Goal: Task Accomplishment & Management: Complete application form

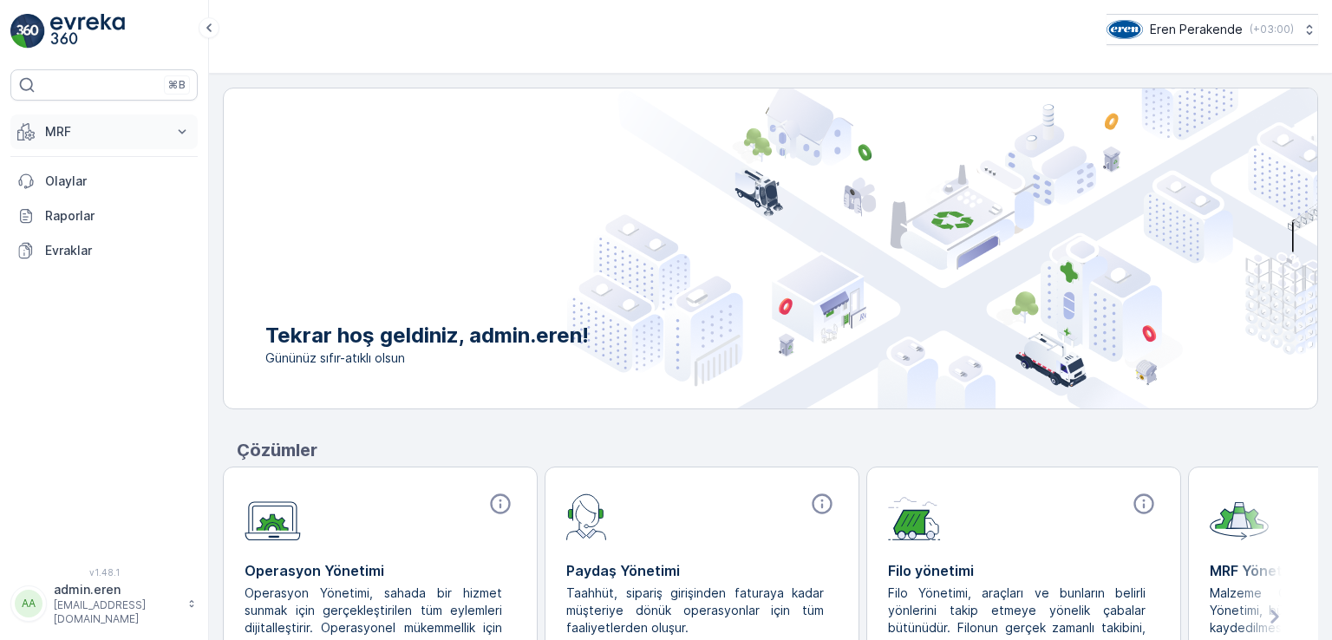
drag, startPoint x: 187, startPoint y: 135, endPoint x: 175, endPoint y: 138, distance: 12.4
click at [186, 135] on icon at bounding box center [181, 131] width 17 height 17
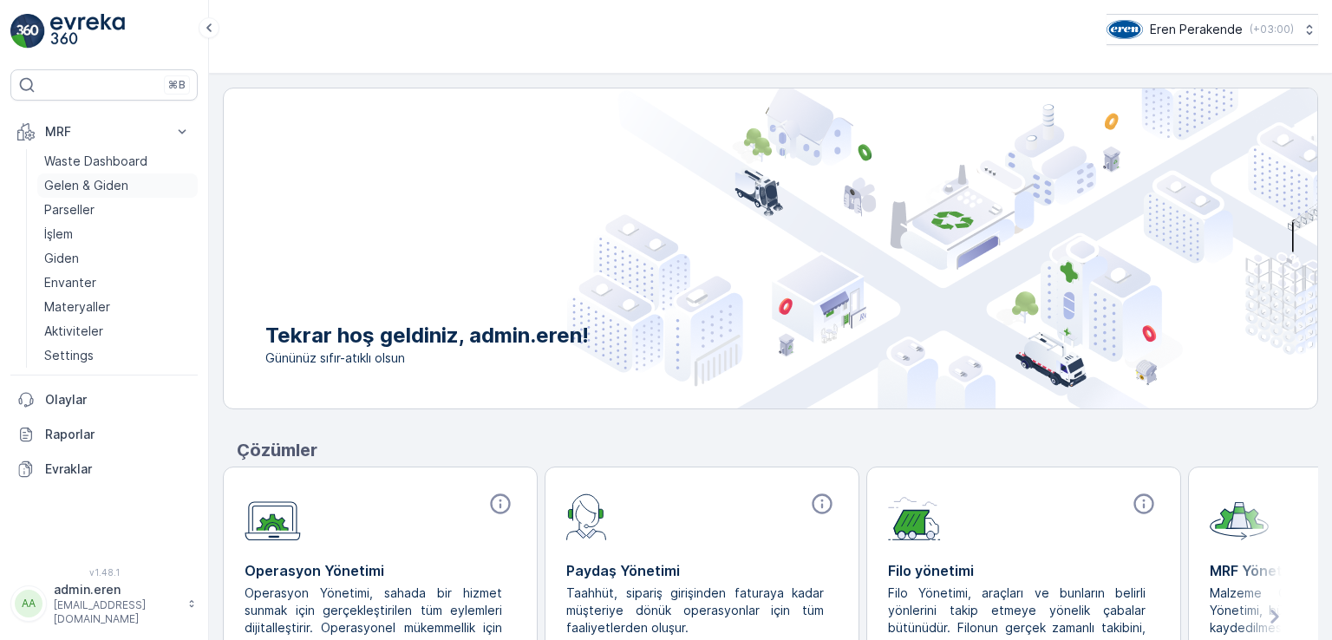
click at [121, 180] on p "Gelen & Giden" at bounding box center [86, 185] width 84 height 17
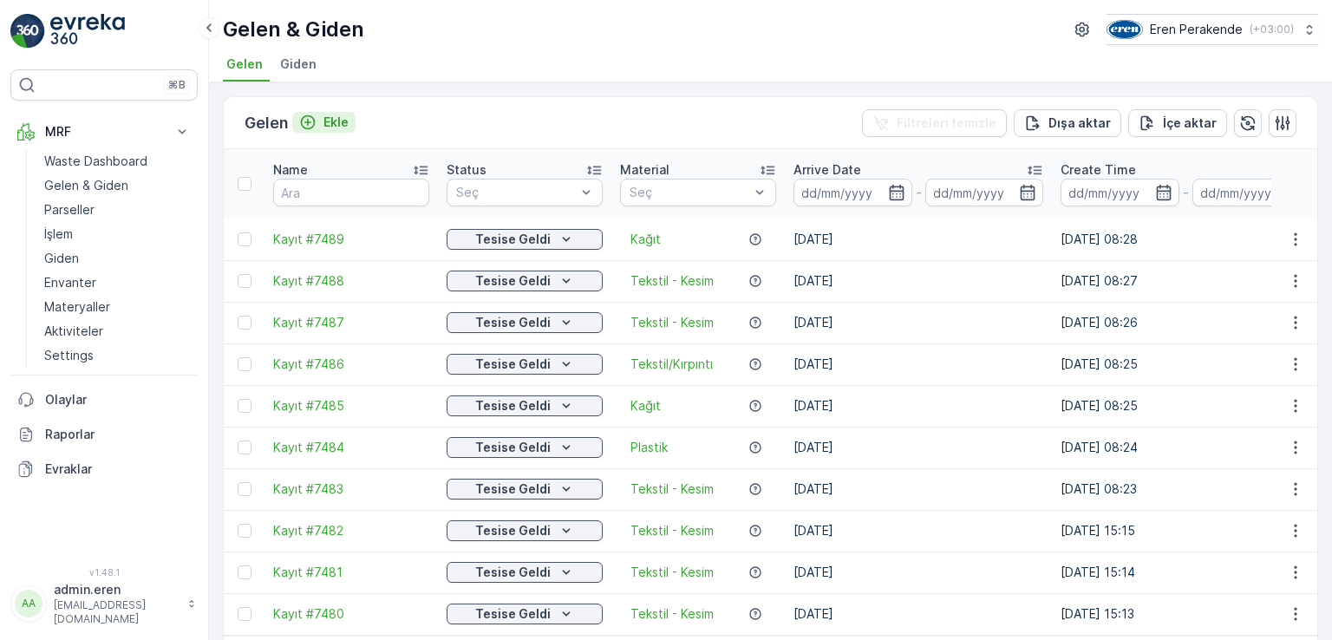
click at [346, 128] on p "Ekle" at bounding box center [335, 122] width 25 height 17
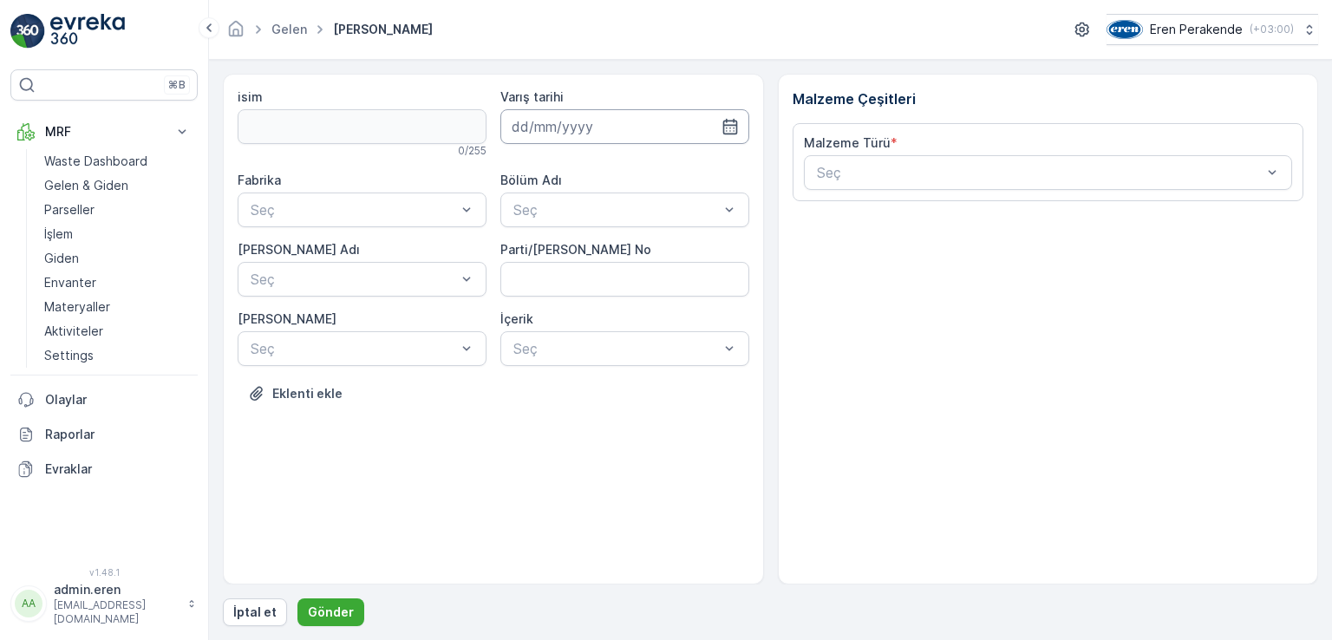
click at [638, 130] on input at bounding box center [624, 126] width 249 height 35
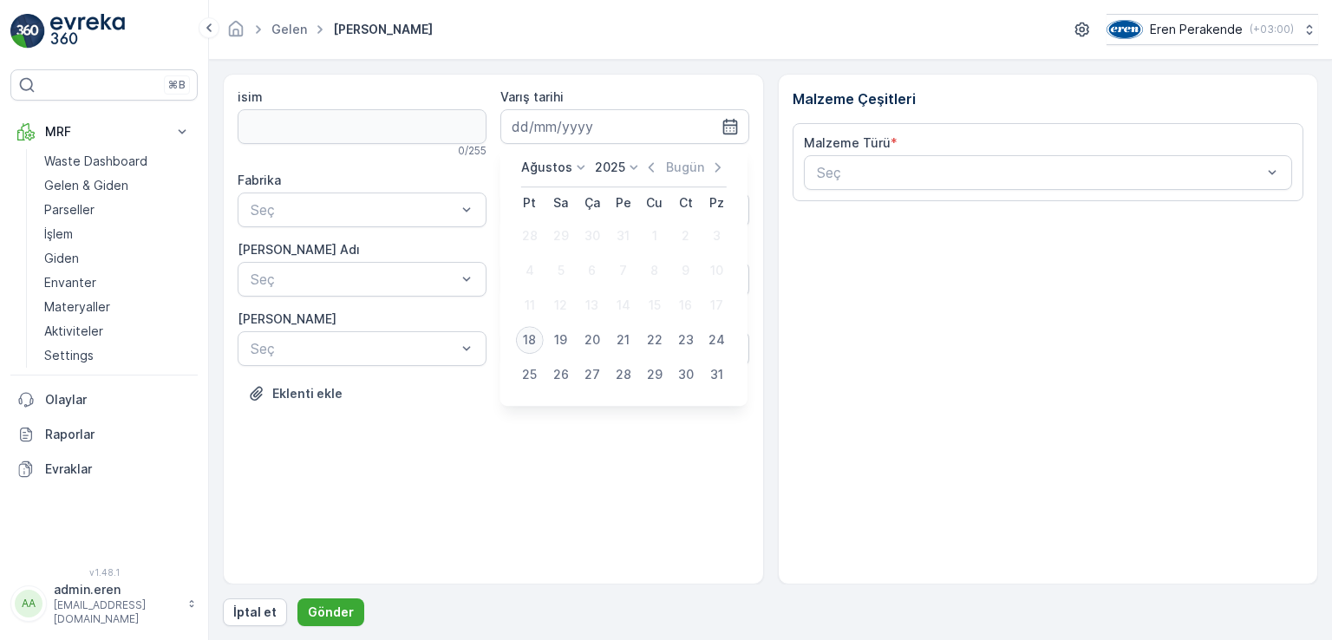
click at [530, 333] on div "18" at bounding box center [530, 340] width 28 height 28
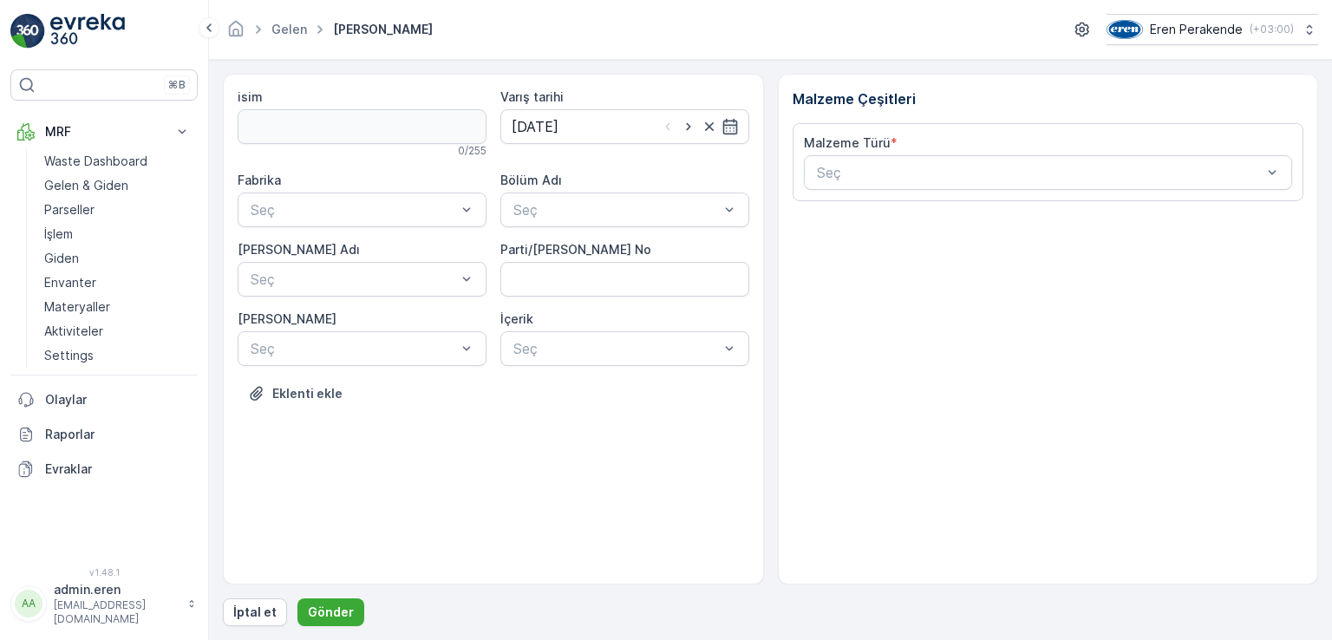
type input "[DATE]"
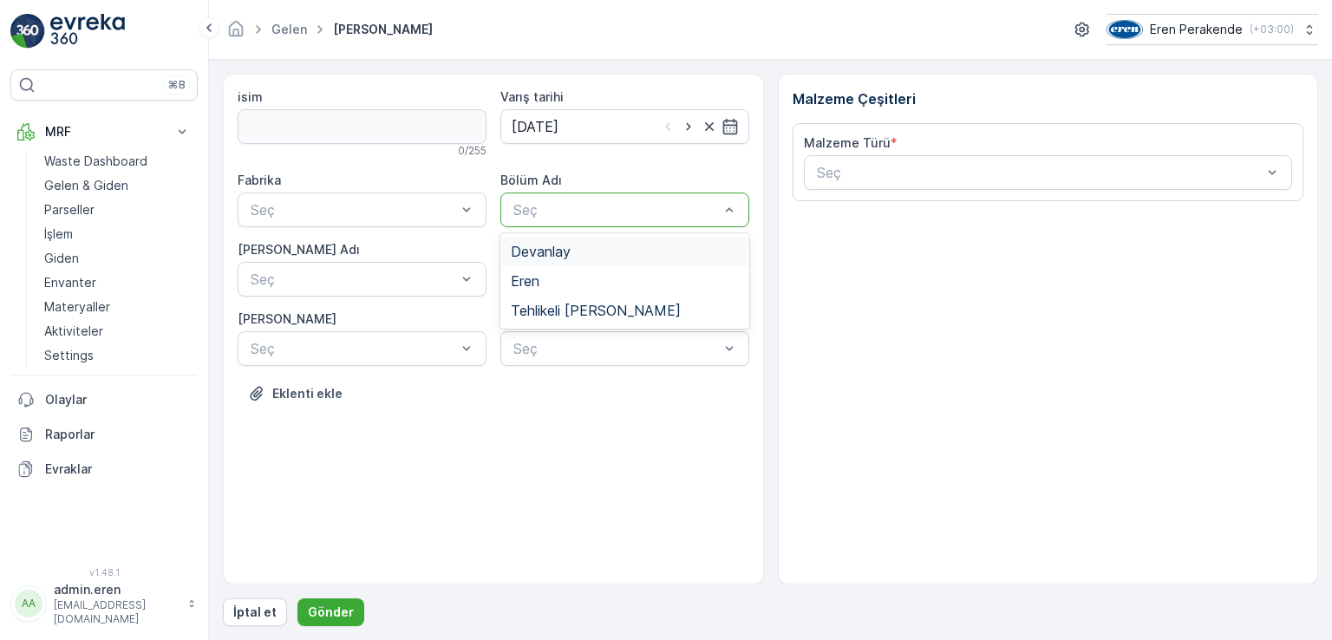
click at [586, 198] on div "Seç" at bounding box center [624, 210] width 249 height 35
click at [569, 247] on span "Devanlay" at bounding box center [541, 252] width 60 height 16
click at [411, 213] on div at bounding box center [353, 210] width 209 height 16
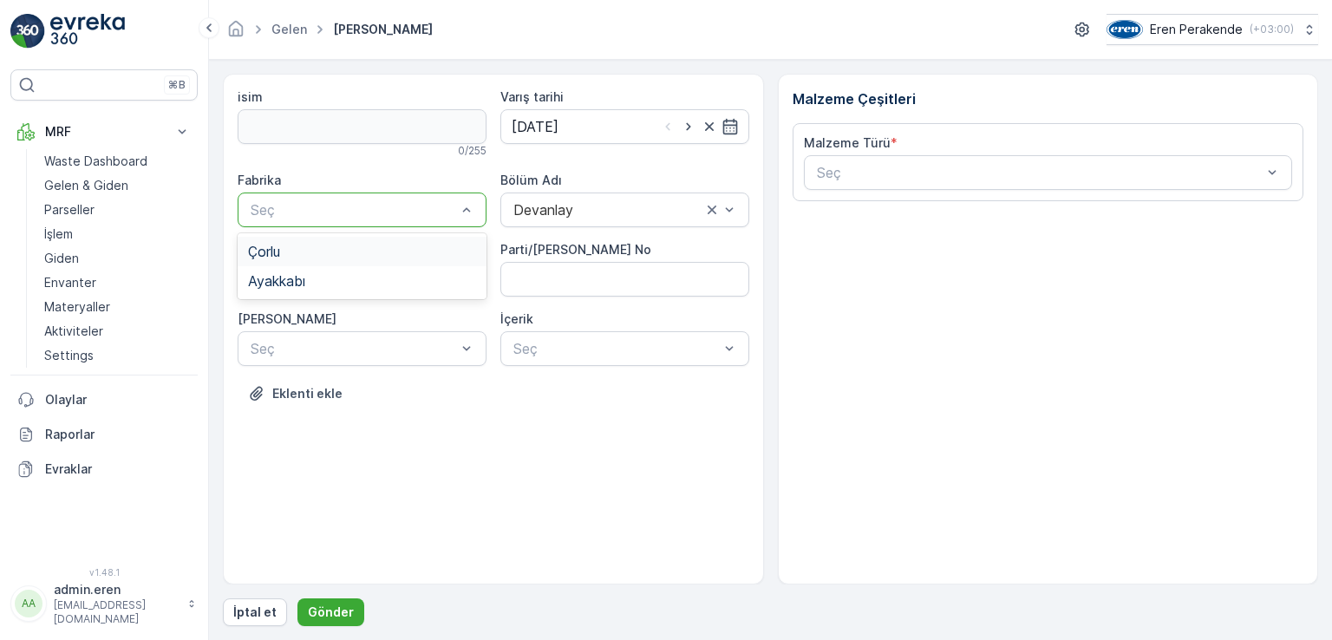
click at [370, 248] on div "Çorlu" at bounding box center [362, 252] width 228 height 16
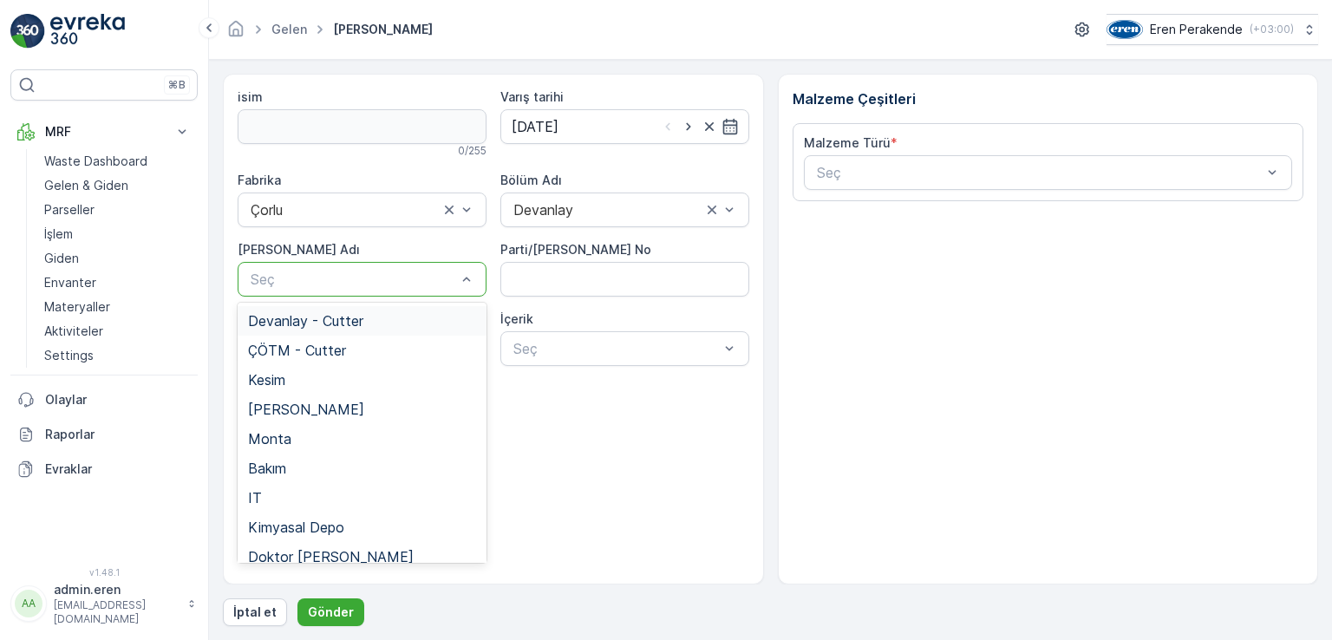
click at [364, 275] on div at bounding box center [353, 279] width 209 height 16
click at [333, 323] on span "Devanlay - Cutter" at bounding box center [305, 321] width 115 height 16
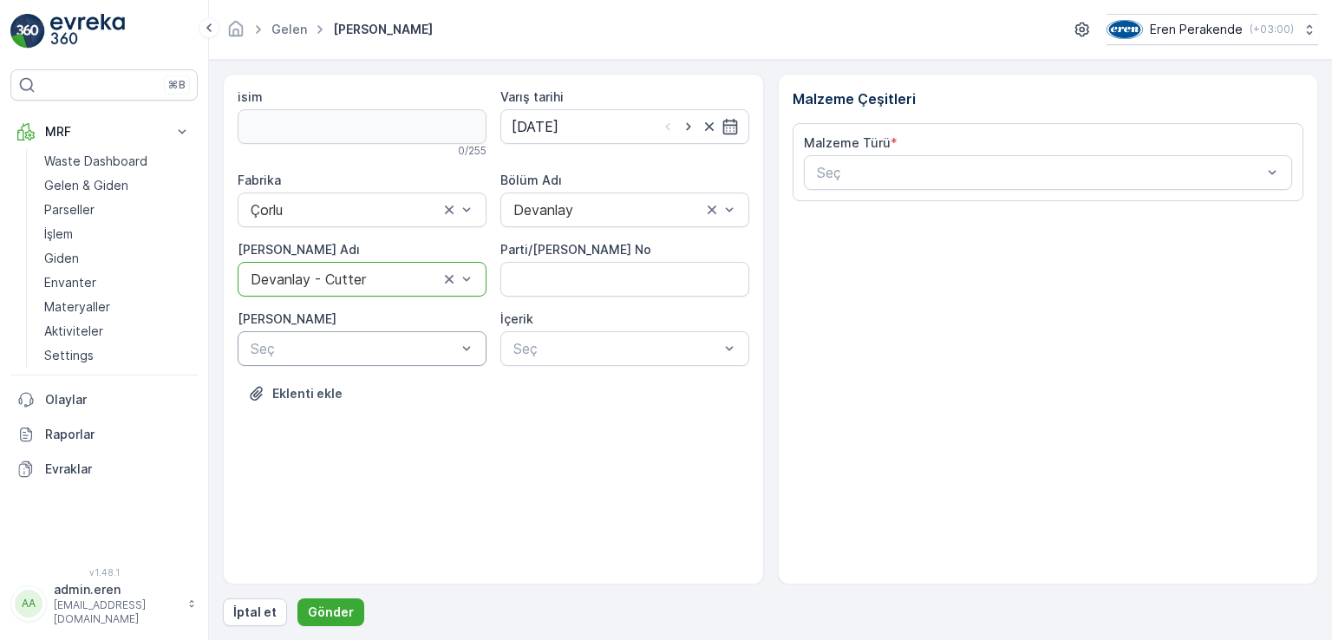
click at [475, 362] on div "Seç" at bounding box center [362, 348] width 249 height 35
drag, startPoint x: 287, startPoint y: 480, endPoint x: 382, endPoint y: 459, distance: 97.0
click at [288, 480] on span "Karışık/Diğer" at bounding box center [287, 479] width 79 height 16
click at [636, 292] on No "Parti/[PERSON_NAME] No" at bounding box center [624, 279] width 249 height 35
type No "1270537"
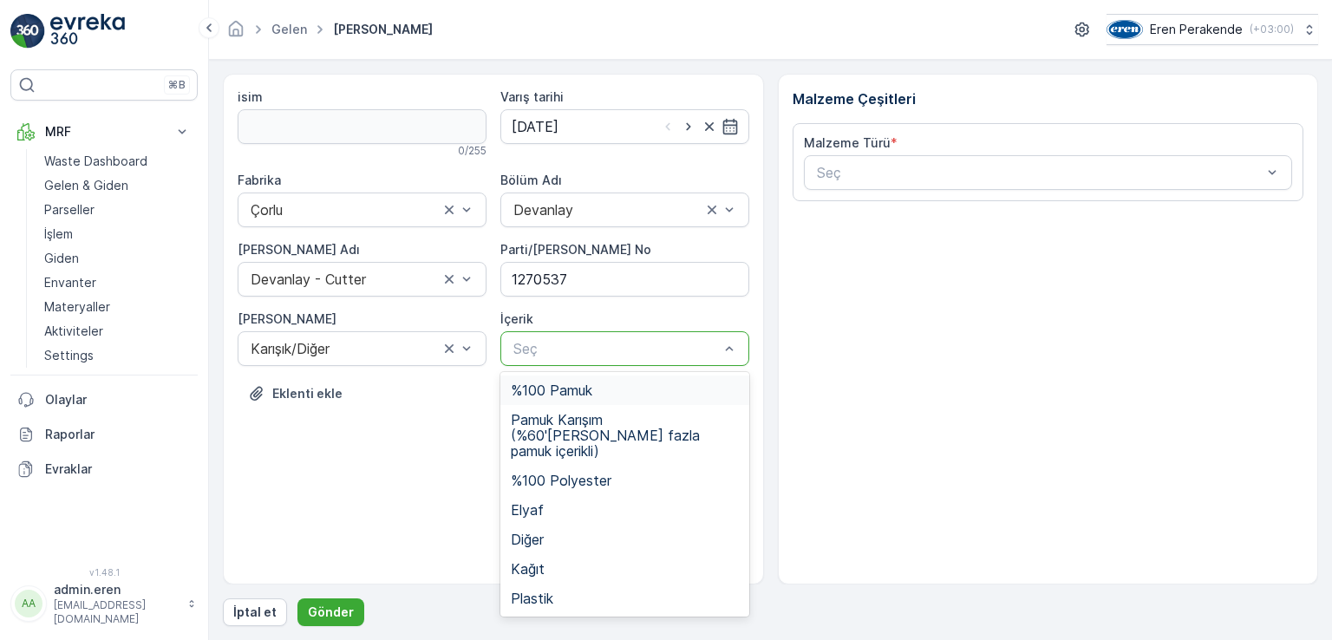
click at [604, 390] on div "%100 Pamuk" at bounding box center [625, 390] width 228 height 16
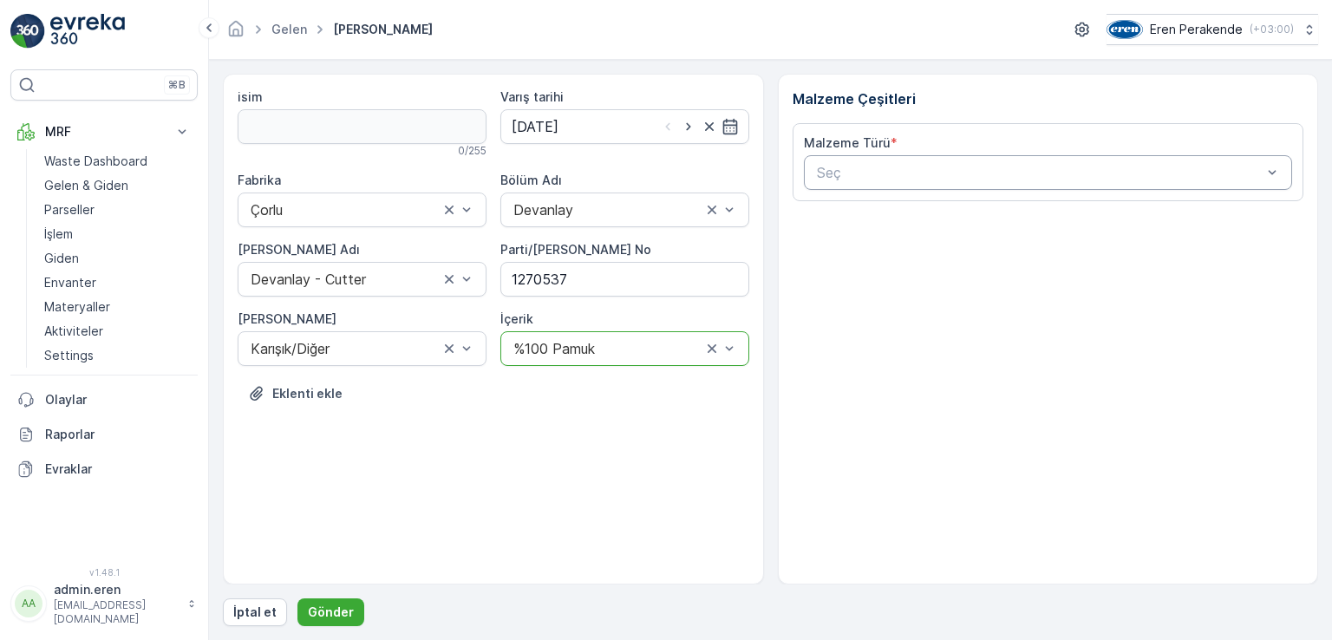
click at [1042, 173] on div at bounding box center [1039, 173] width 449 height 16
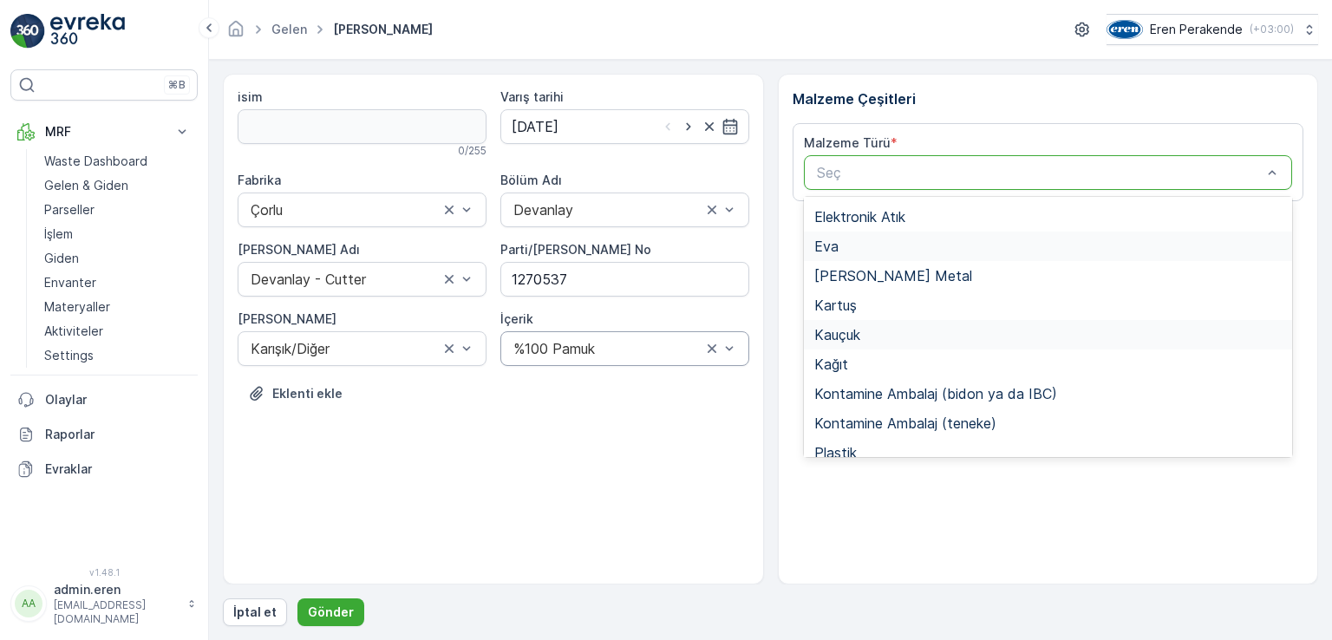
scroll to position [260, 0]
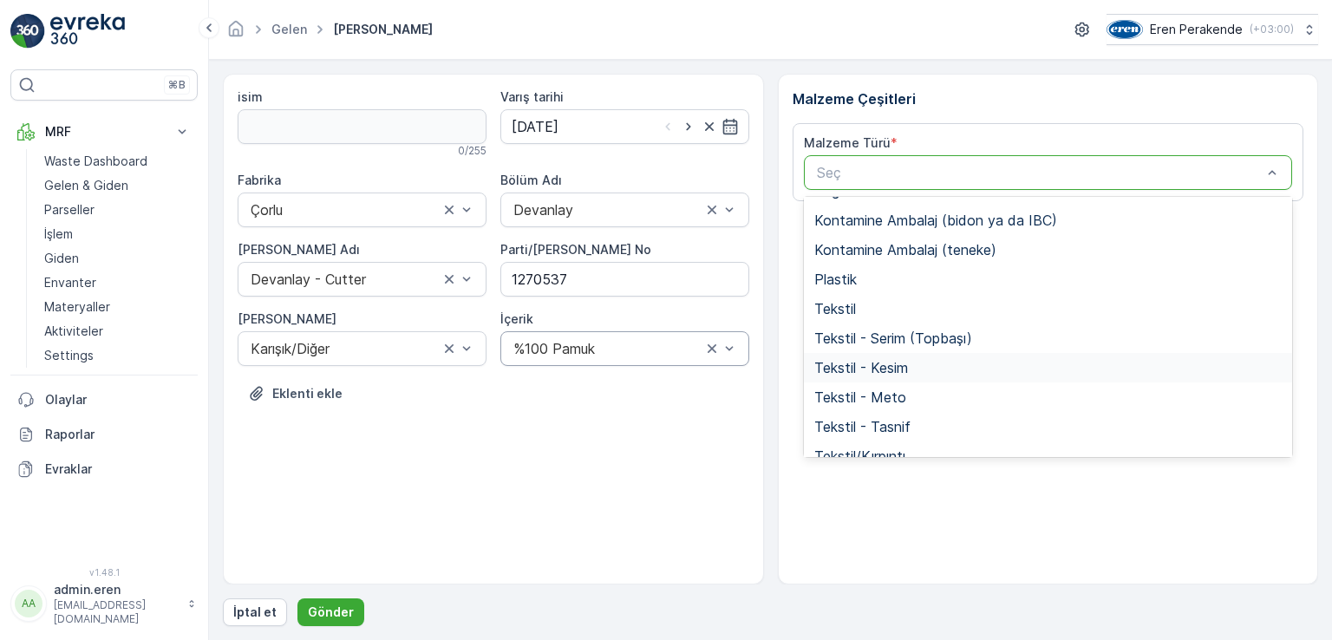
click at [892, 370] on span "Tekstil - Kesim" at bounding box center [861, 368] width 94 height 16
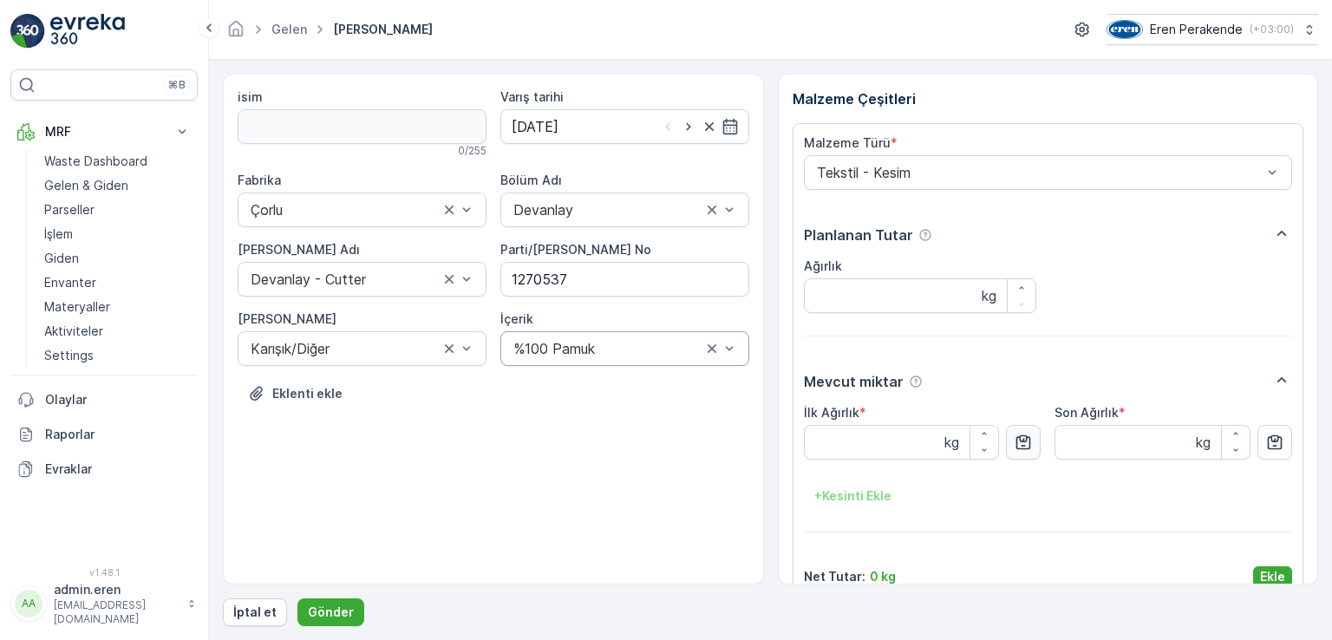
click at [1010, 441] on button "button" at bounding box center [1023, 442] width 35 height 35
type Ağırlık "15.62"
click at [1272, 573] on p "Ekle" at bounding box center [1272, 576] width 25 height 17
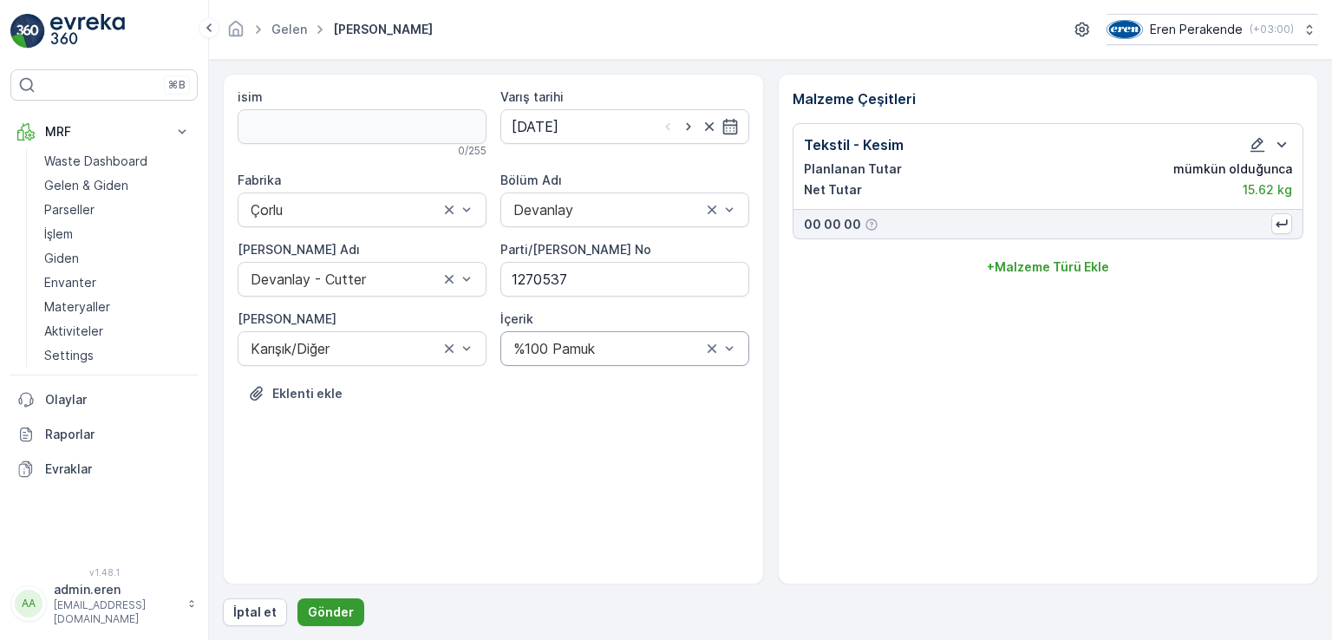
click at [324, 602] on button "Gönder" at bounding box center [330, 612] width 67 height 28
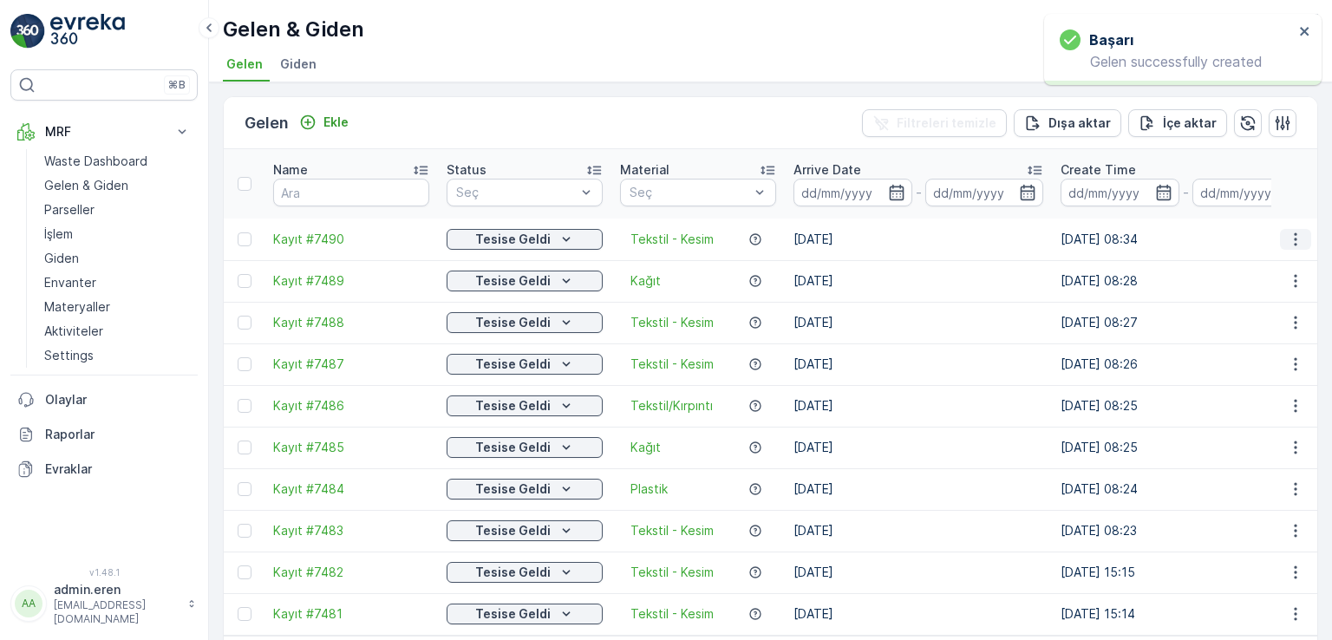
click at [1289, 231] on icon "button" at bounding box center [1295, 239] width 17 height 17
click at [1236, 313] on span "QR'ı yazdır" at bounding box center [1217, 319] width 62 height 17
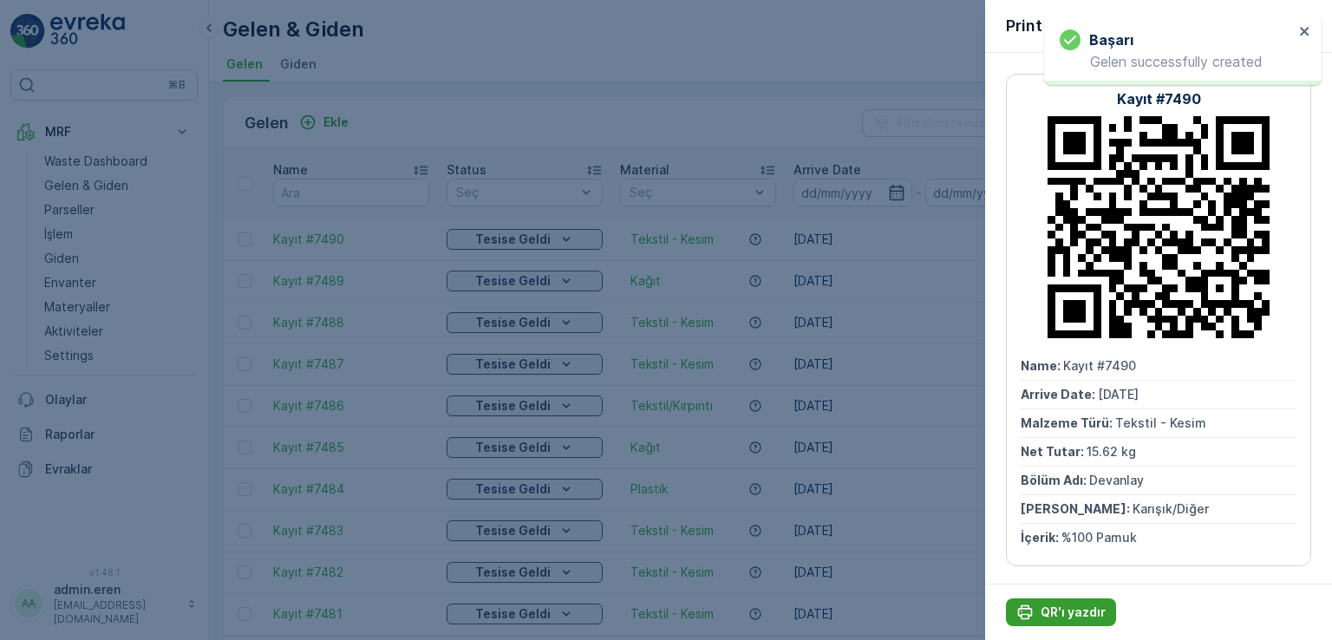
click at [1072, 611] on p "QR'ı yazdır" at bounding box center [1073, 612] width 65 height 17
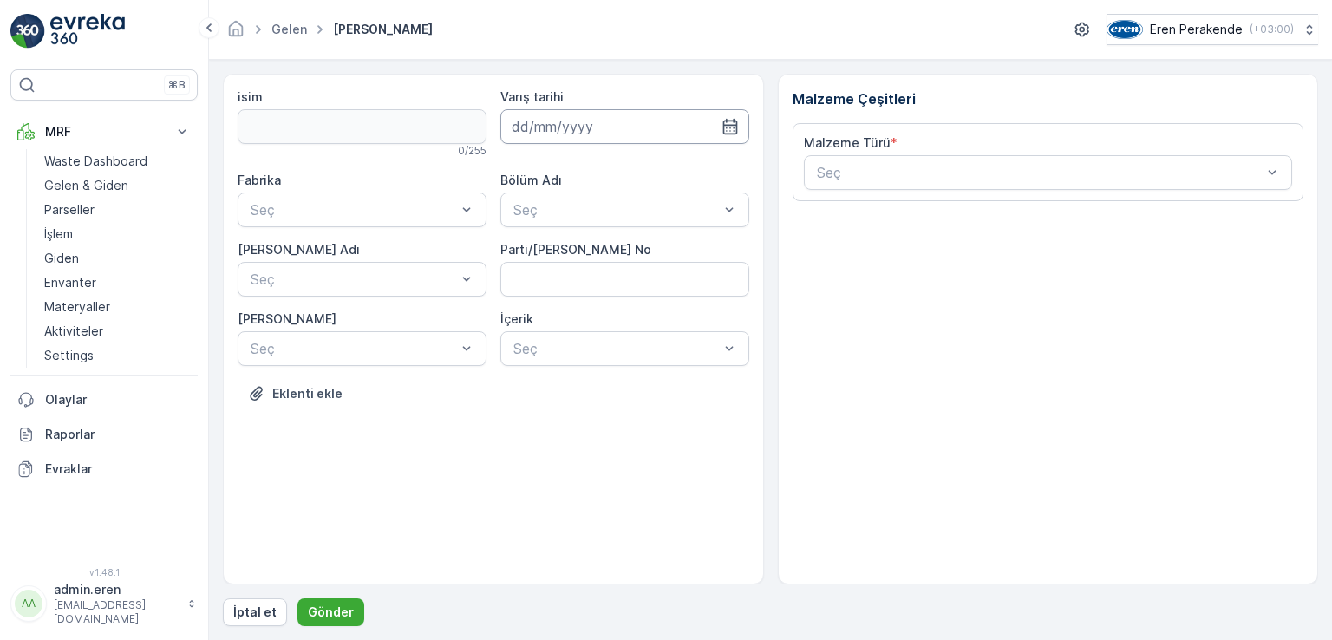
click at [719, 127] on input at bounding box center [624, 126] width 249 height 35
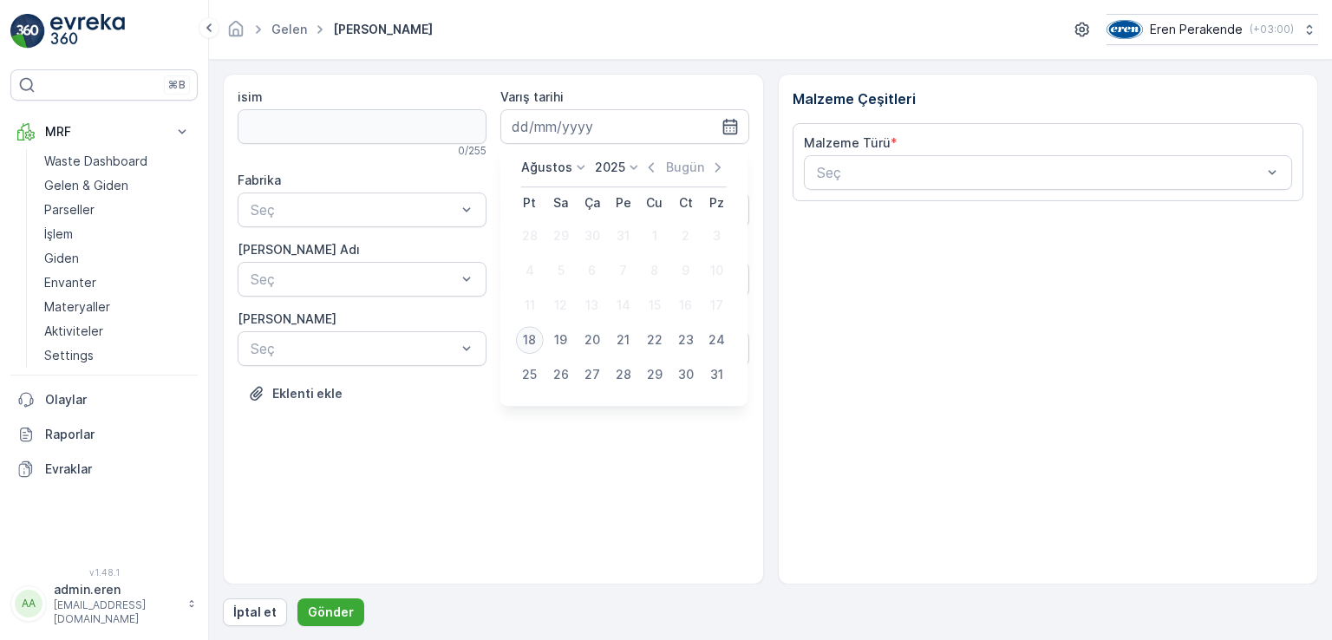
click at [525, 334] on div "18" at bounding box center [530, 340] width 28 height 28
type input "[DATE]"
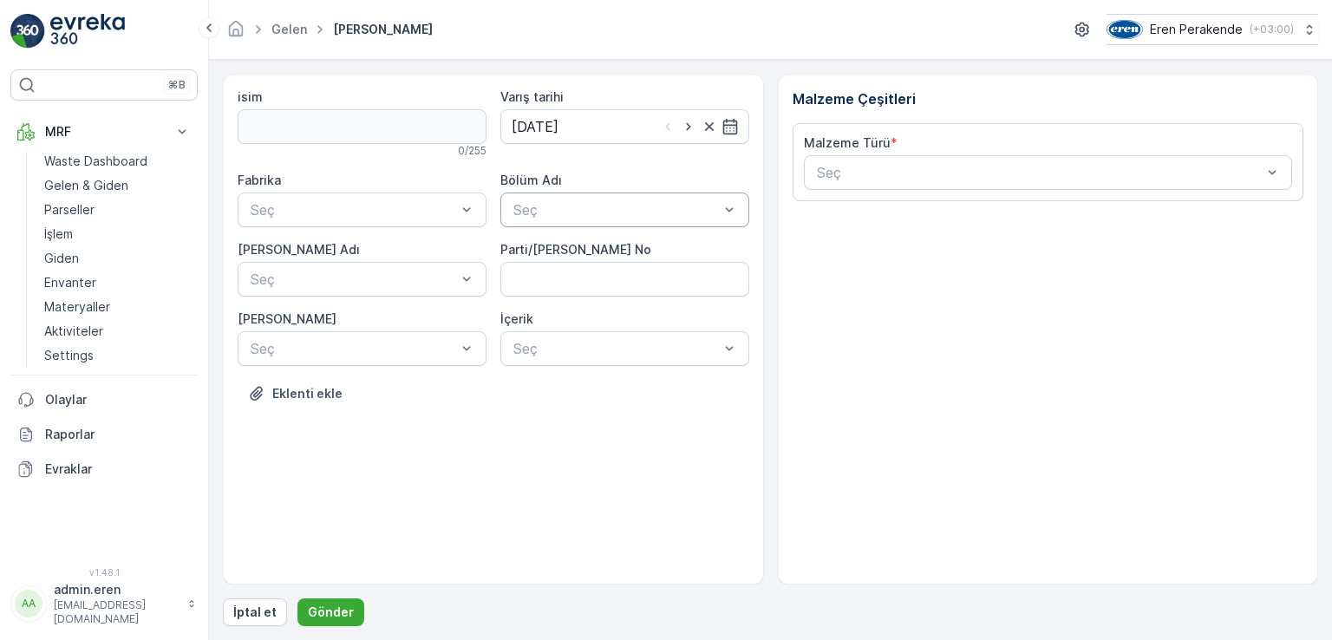
click at [596, 204] on div at bounding box center [616, 210] width 209 height 16
click at [575, 257] on div "Devanlay" at bounding box center [625, 252] width 228 height 16
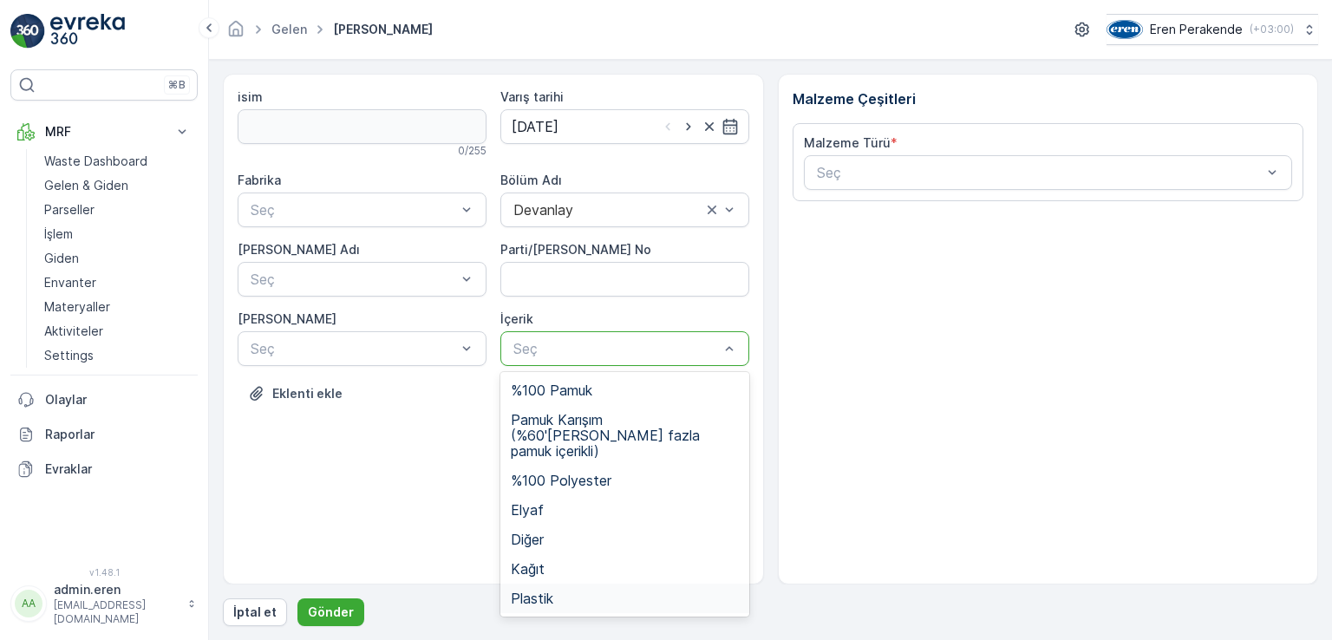
click at [532, 594] on div "Plastik" at bounding box center [624, 598] width 249 height 29
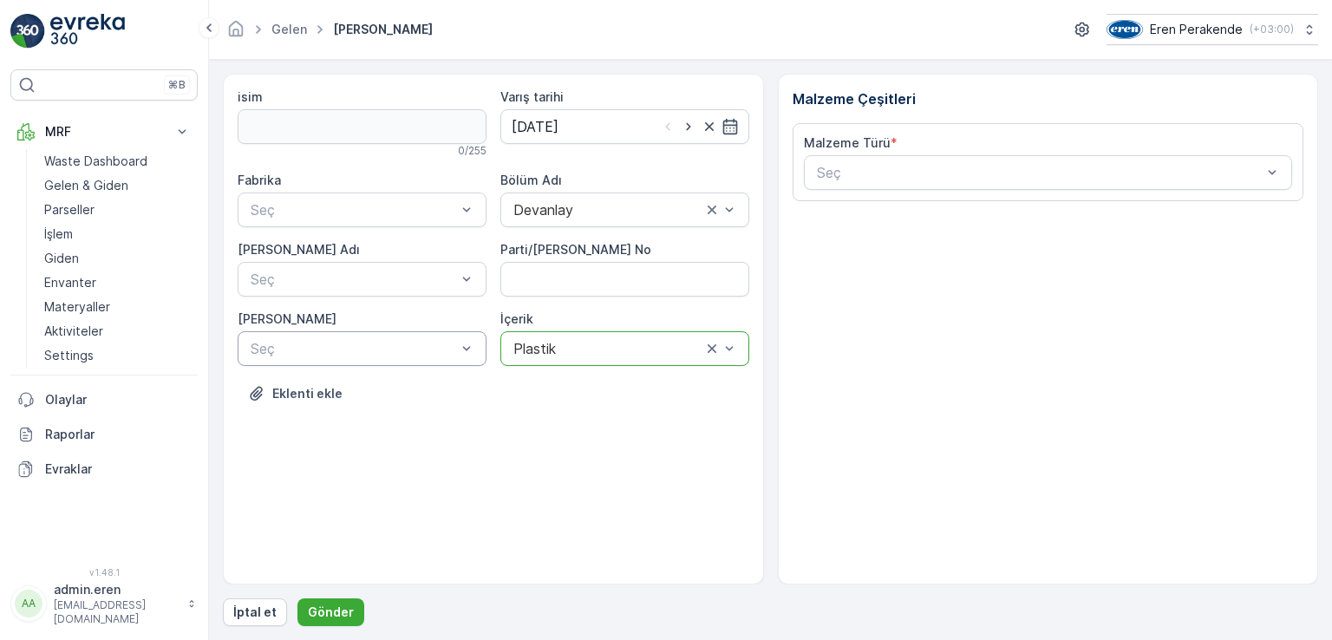
click at [462, 361] on div at bounding box center [466, 348] width 17 height 33
click at [303, 542] on div "Plastik" at bounding box center [362, 538] width 228 height 16
click at [338, 278] on div at bounding box center [353, 279] width 209 height 16
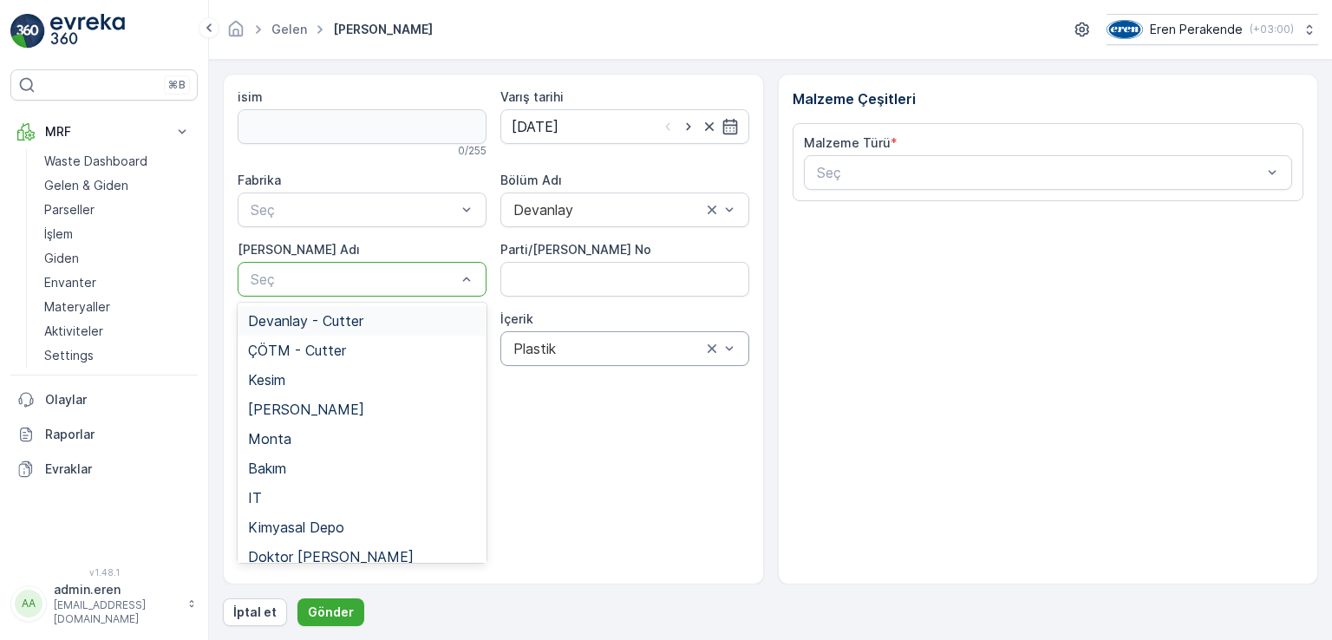
click at [327, 324] on span "Devanlay - Cutter" at bounding box center [305, 321] width 115 height 16
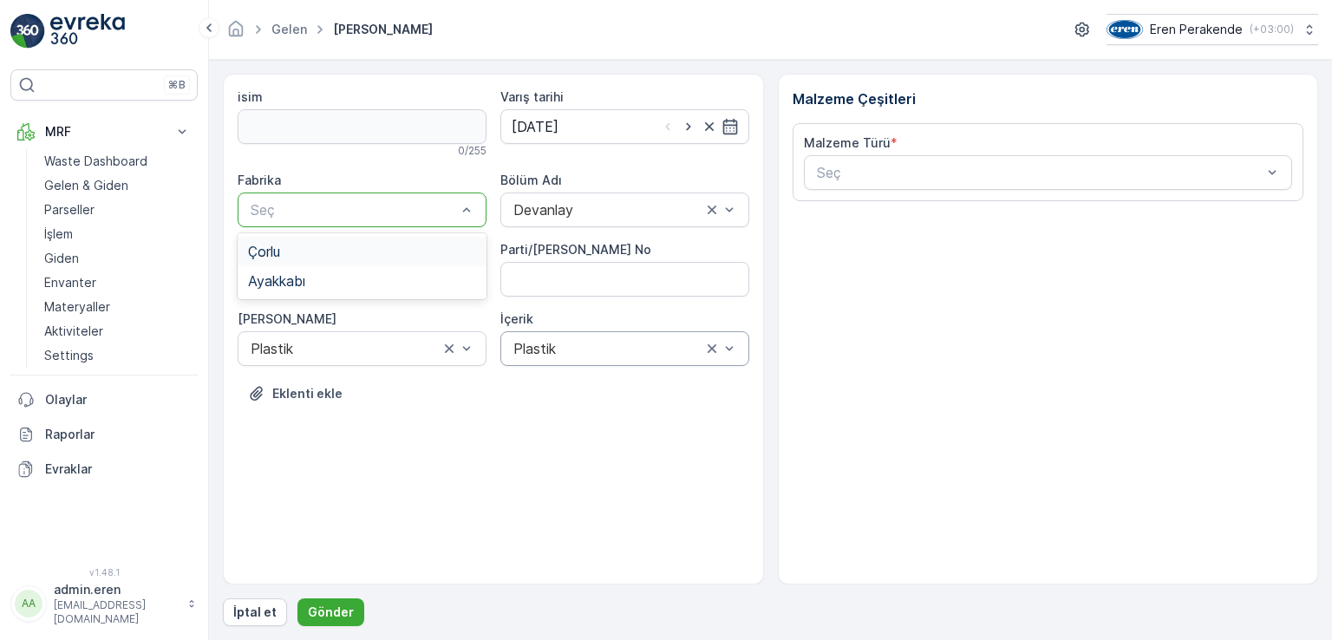
drag, startPoint x: 312, startPoint y: 262, endPoint x: 322, endPoint y: 262, distance: 9.5
click at [314, 262] on div "Çorlu" at bounding box center [362, 251] width 249 height 29
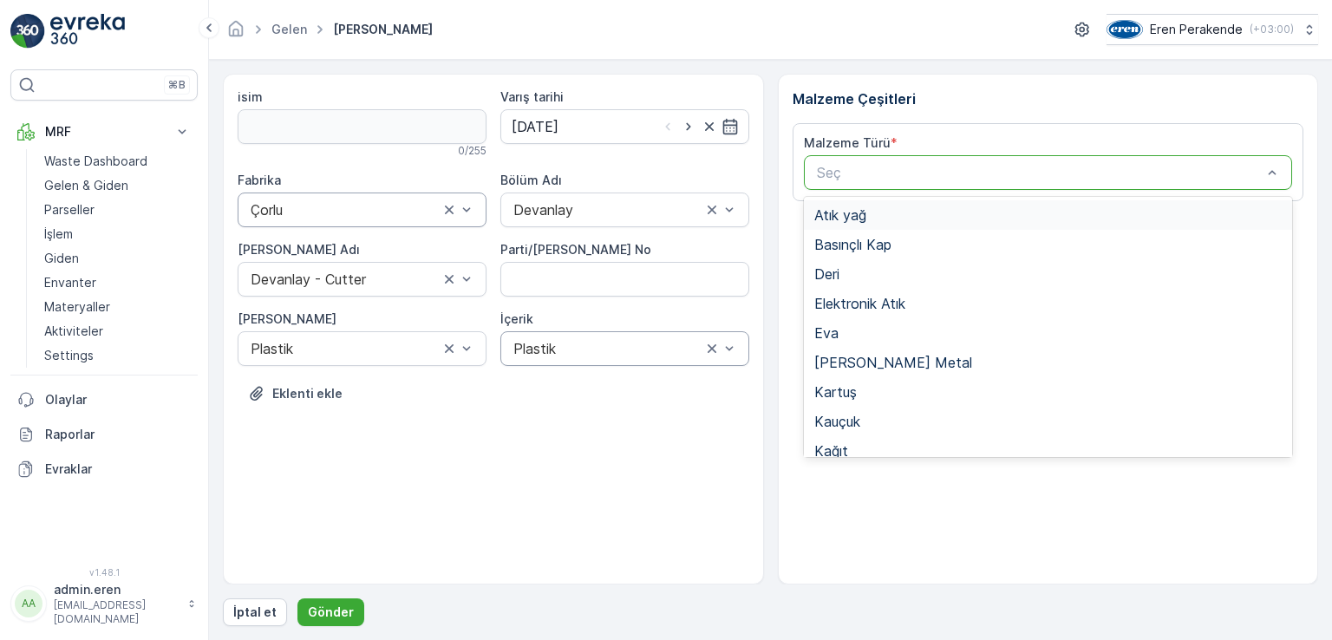
click at [977, 165] on div at bounding box center [1039, 173] width 449 height 16
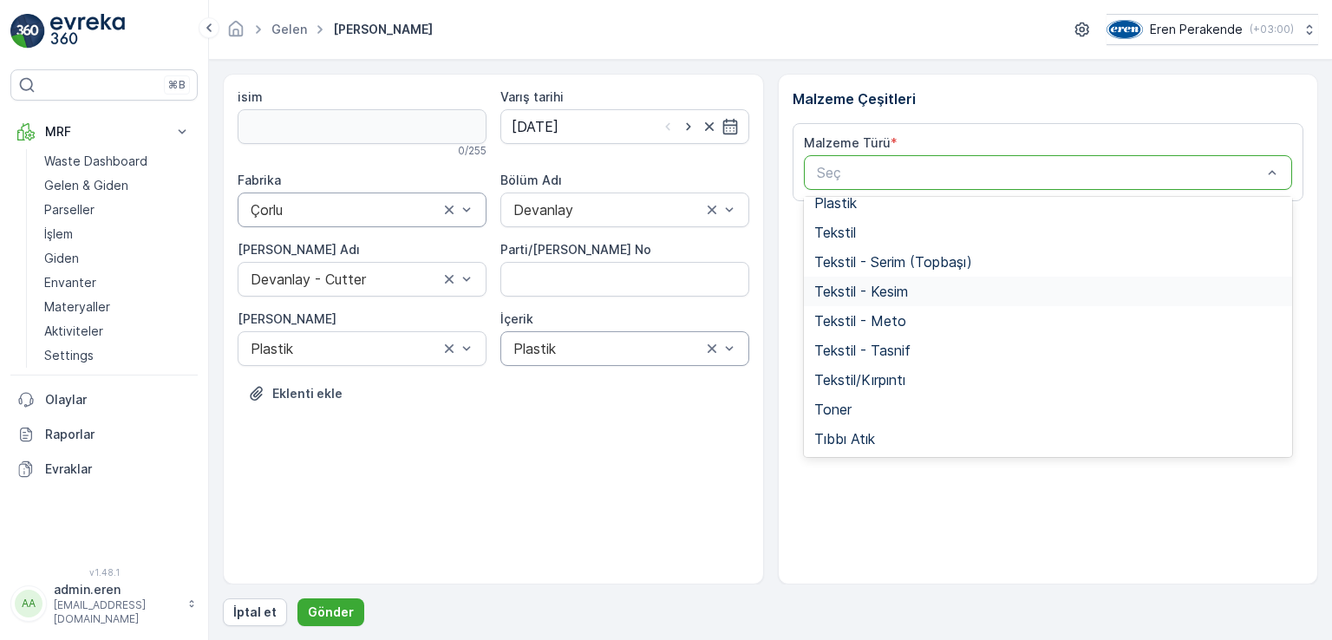
click at [890, 293] on span "Tekstil - Kesim" at bounding box center [861, 292] width 94 height 16
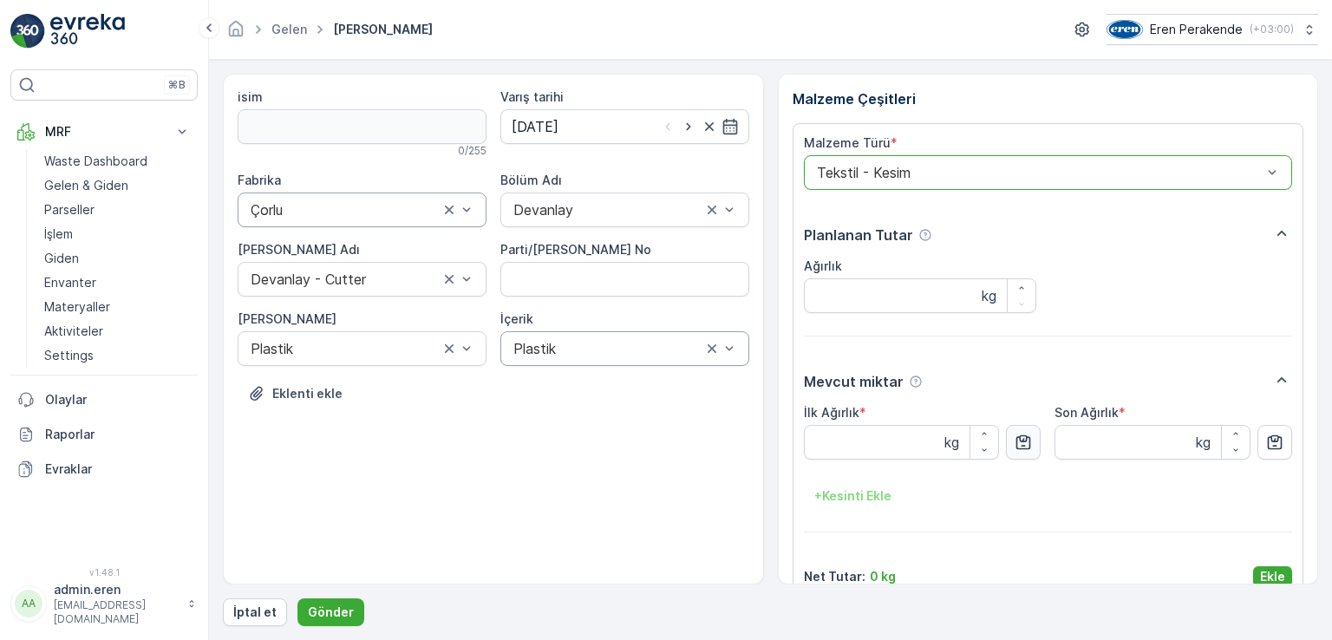
click at [1028, 446] on icon "button" at bounding box center [1023, 442] width 15 height 15
type Ağırlık "6.2"
click at [1262, 573] on p "Ekle" at bounding box center [1272, 576] width 25 height 17
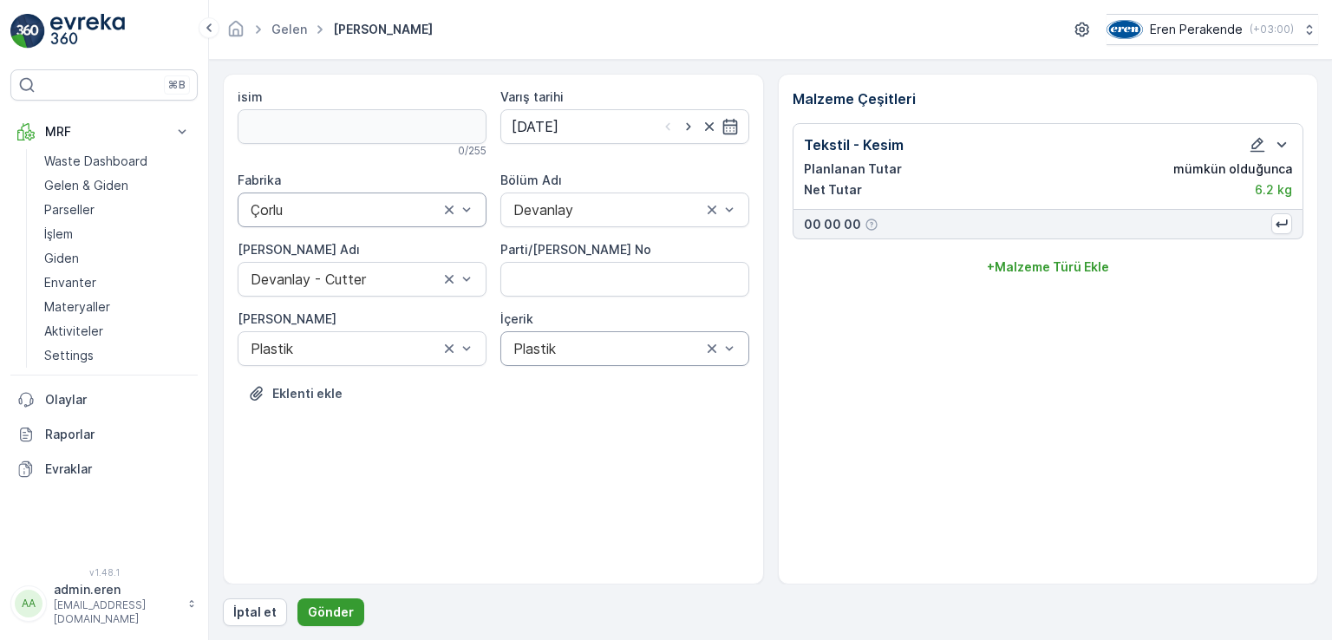
click at [326, 610] on p "Gönder" at bounding box center [331, 612] width 46 height 17
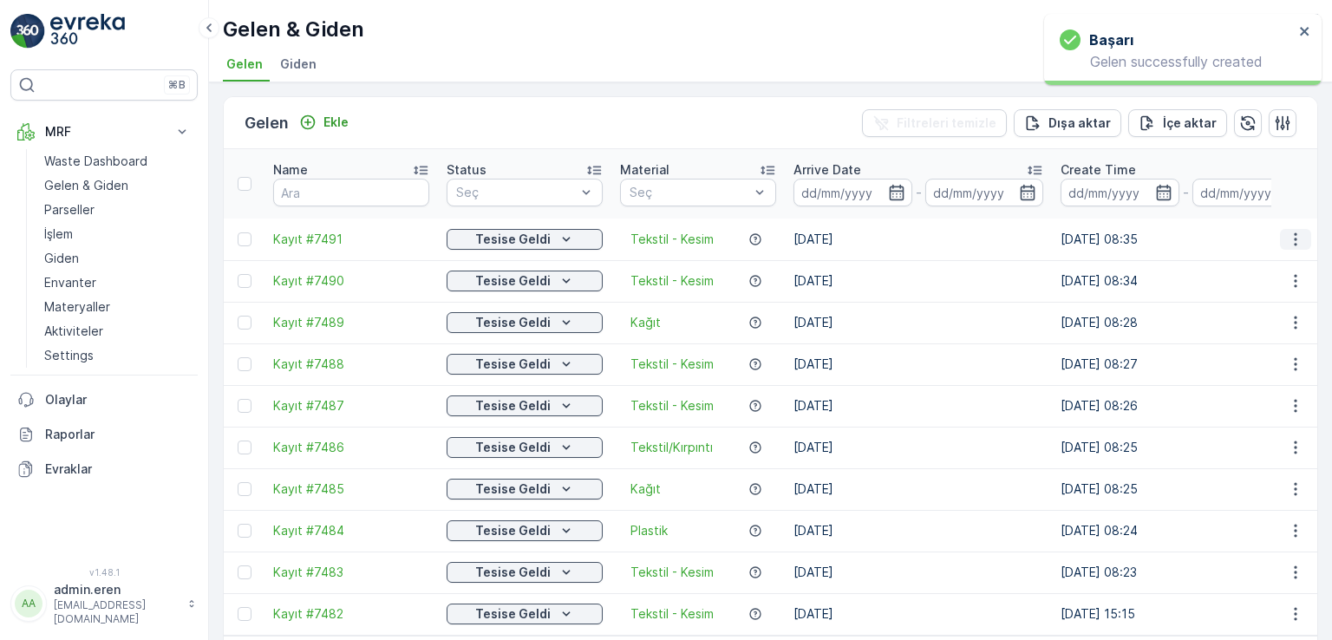
click at [1302, 229] on button "button" at bounding box center [1295, 239] width 31 height 21
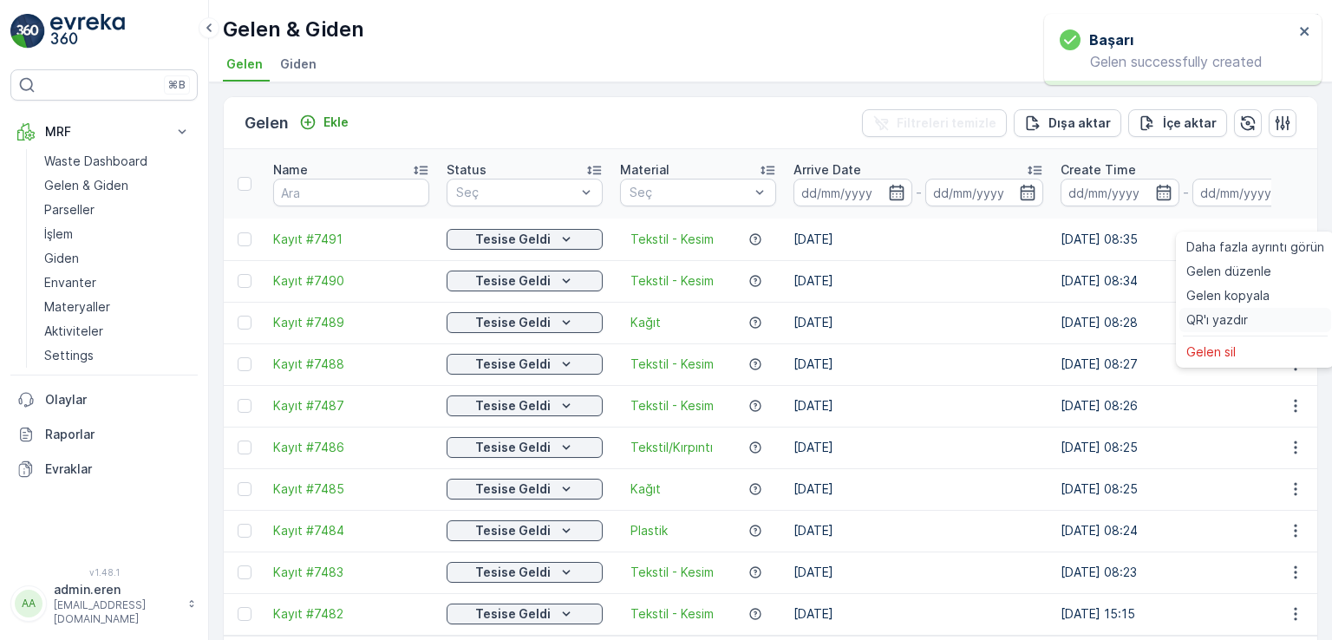
click at [1239, 321] on span "QR'ı yazdır" at bounding box center [1217, 319] width 62 height 17
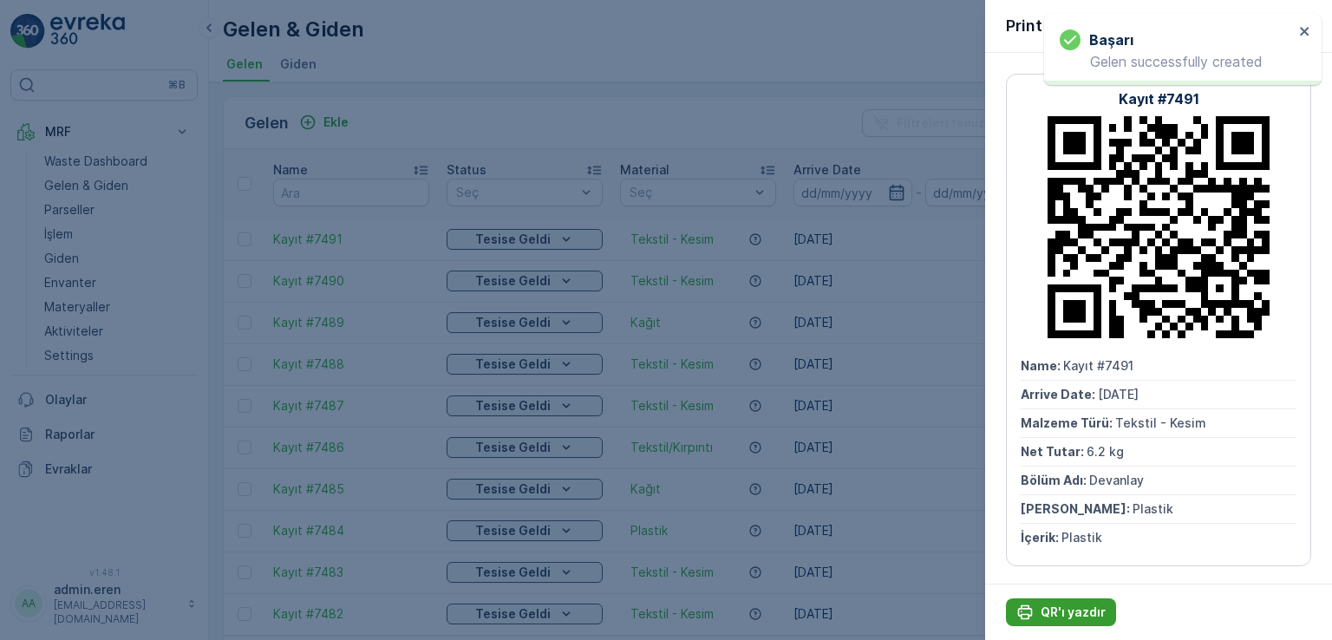
click at [1061, 610] on p "QR'ı yazdır" at bounding box center [1073, 612] width 65 height 17
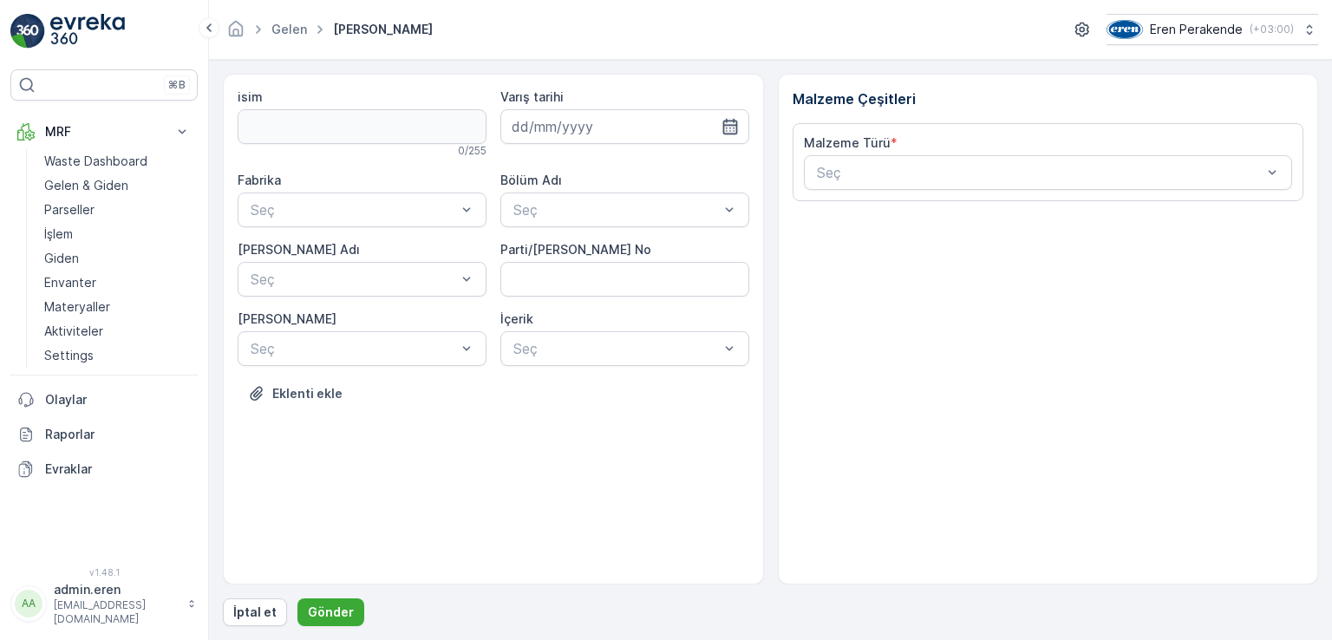
drag, startPoint x: 716, startPoint y: 140, endPoint x: 730, endPoint y: 133, distance: 15.9
click at [719, 137] on input at bounding box center [624, 126] width 249 height 35
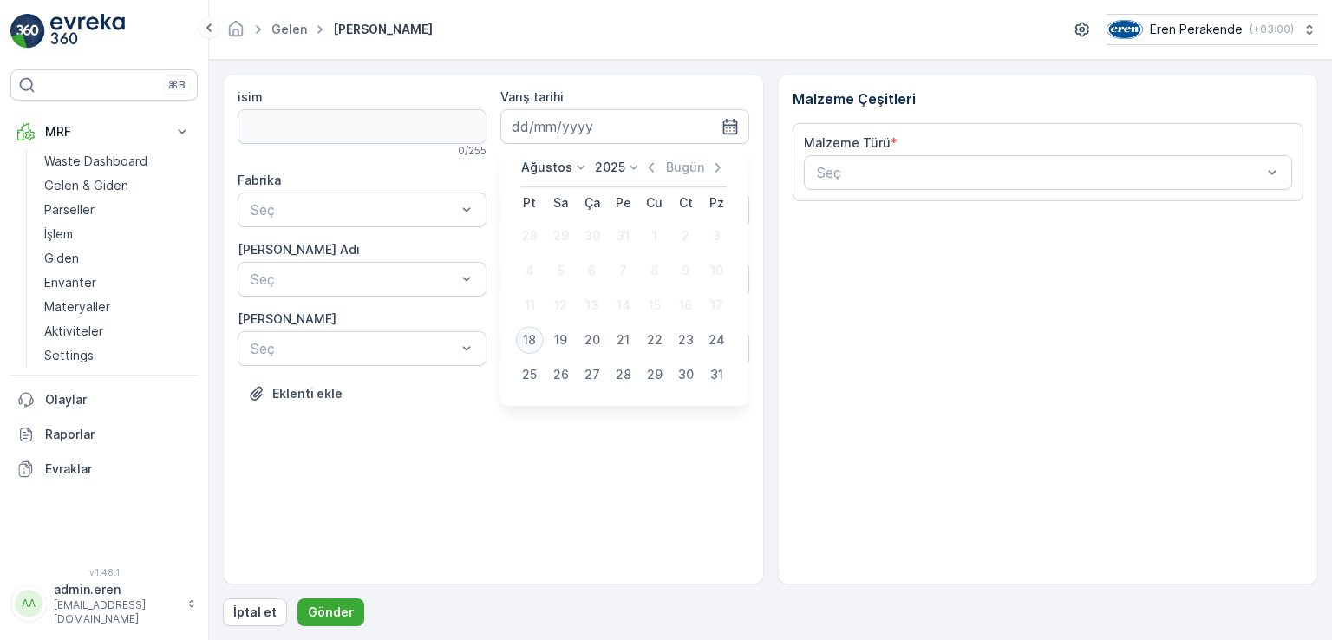
click at [523, 341] on div "18" at bounding box center [530, 340] width 28 height 28
type input "[DATE]"
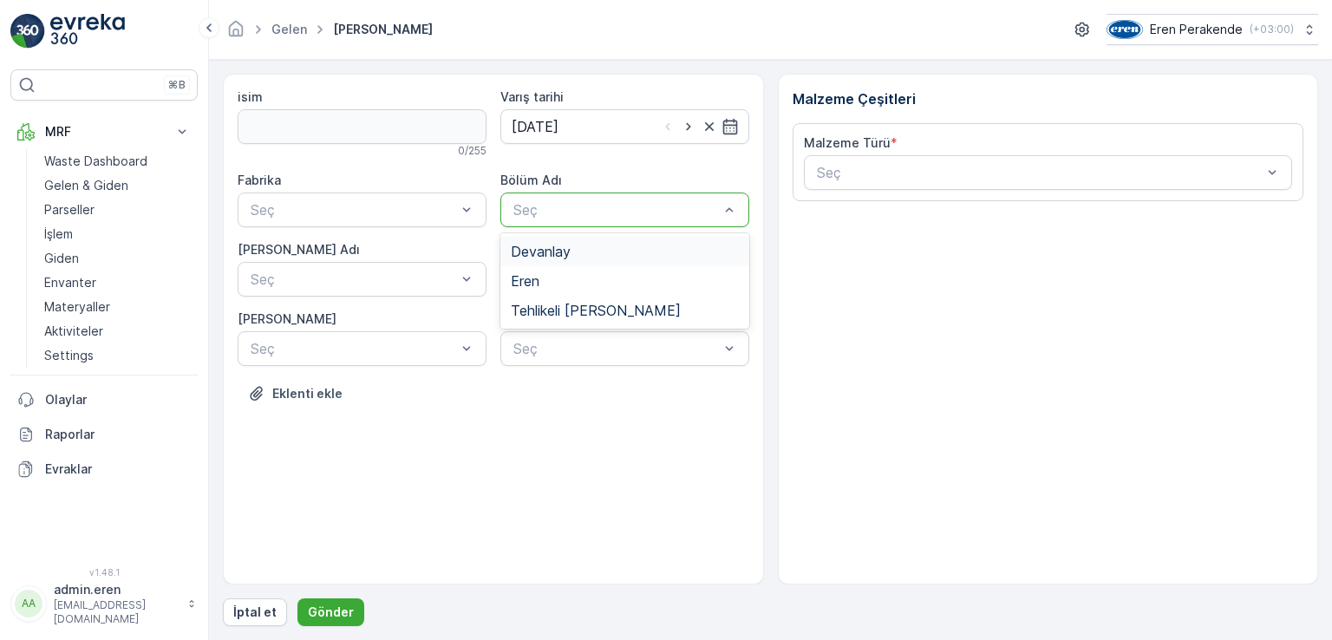
click at [567, 220] on div "Seç" at bounding box center [624, 210] width 249 height 35
click at [539, 285] on span "Eren" at bounding box center [525, 281] width 29 height 16
click at [583, 247] on div "Devanlay" at bounding box center [625, 252] width 228 height 16
click at [561, 348] on div at bounding box center [616, 349] width 209 height 16
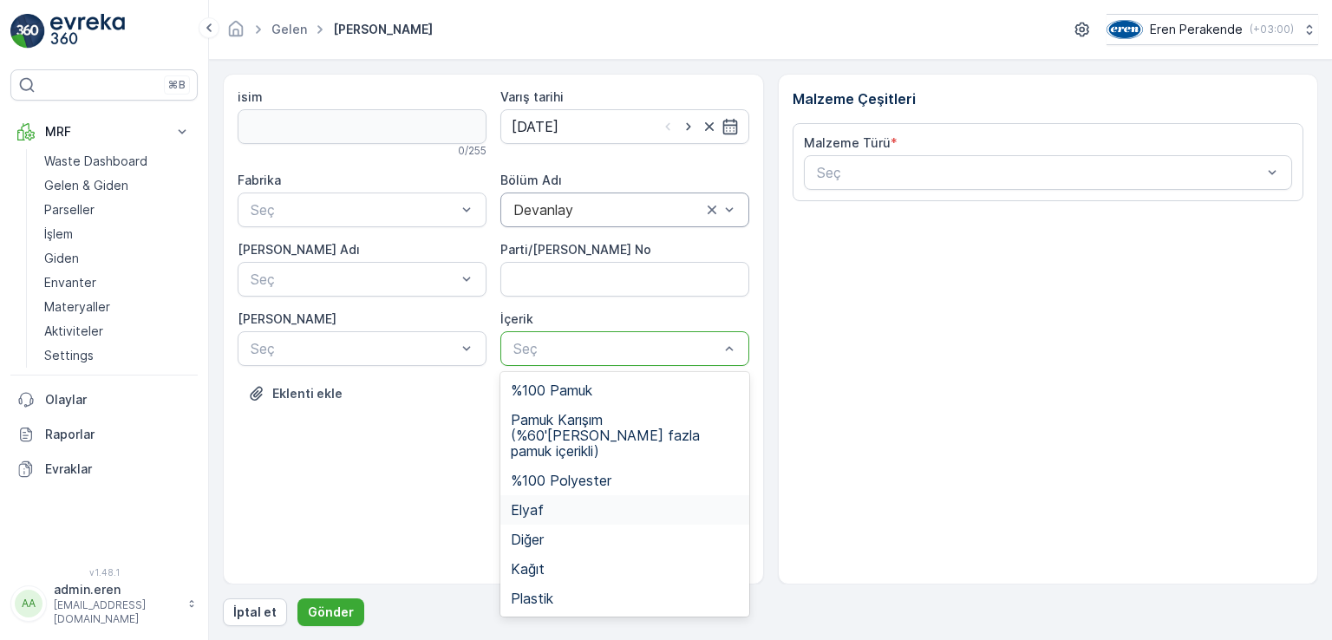
click at [552, 502] on div "Elyaf" at bounding box center [625, 510] width 228 height 16
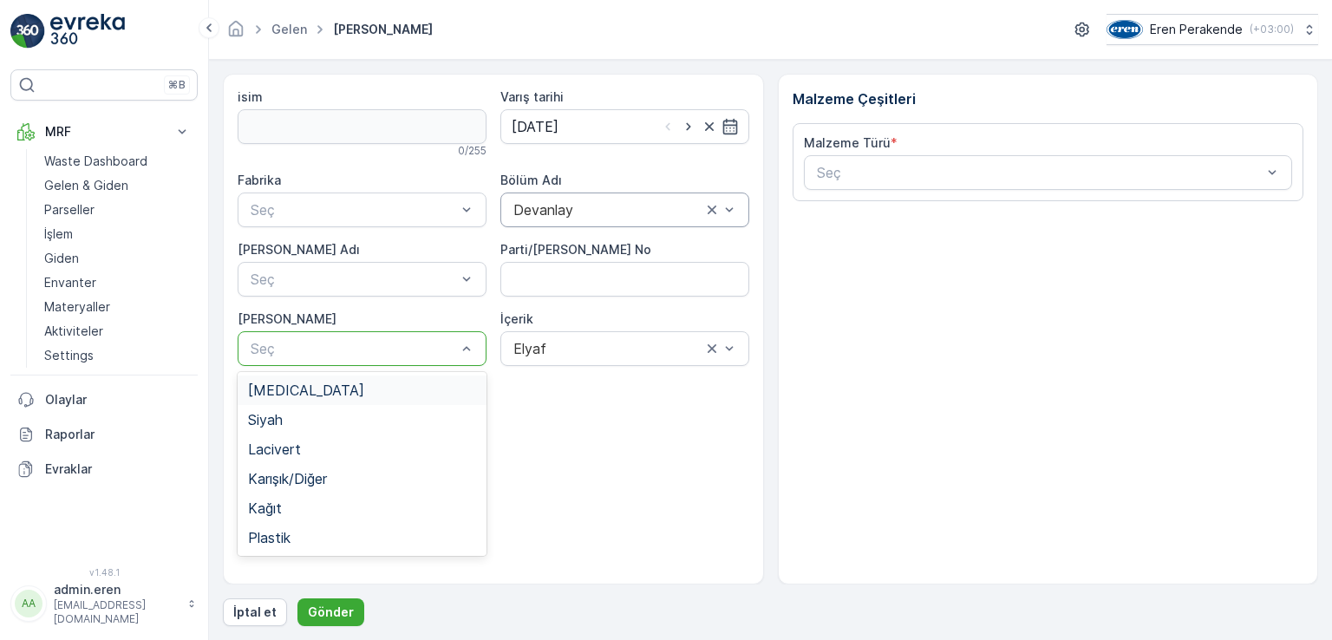
click at [396, 355] on div at bounding box center [353, 349] width 209 height 16
click at [371, 278] on div at bounding box center [353, 279] width 209 height 16
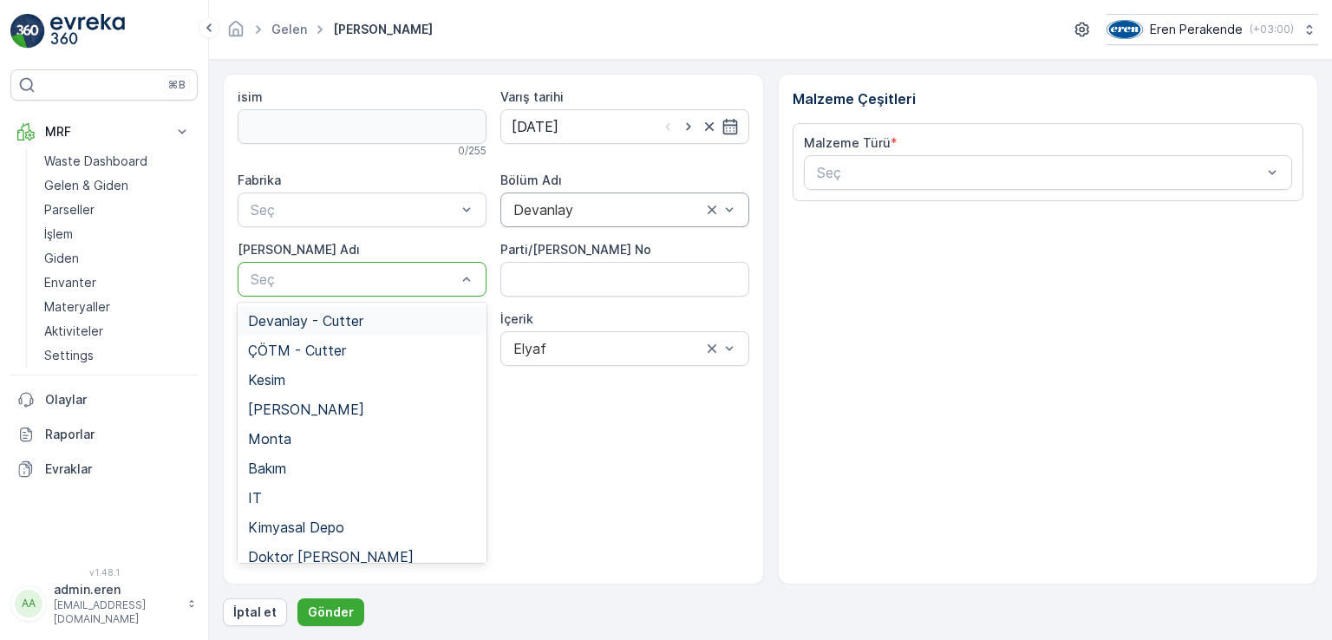
click at [333, 327] on span "Devanlay - Cutter" at bounding box center [305, 321] width 115 height 16
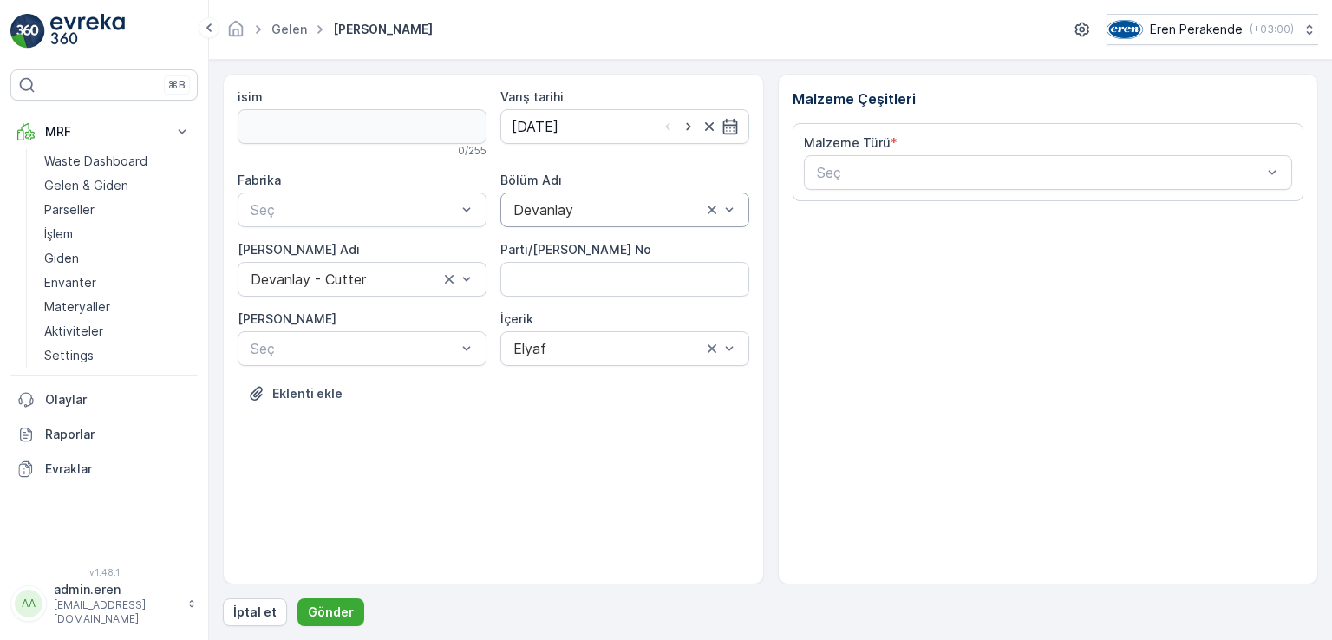
click at [390, 226] on div "Fabrika Seç Bölüm Adı Devanlay [PERSON_NAME] Adı Devanlay - Cutter Parti/Kesim …" at bounding box center [494, 269] width 512 height 194
click at [412, 212] on div at bounding box center [353, 210] width 209 height 16
click at [368, 245] on div "Çorlu" at bounding box center [362, 252] width 228 height 16
click at [1079, 188] on div "Seç" at bounding box center [1048, 172] width 489 height 35
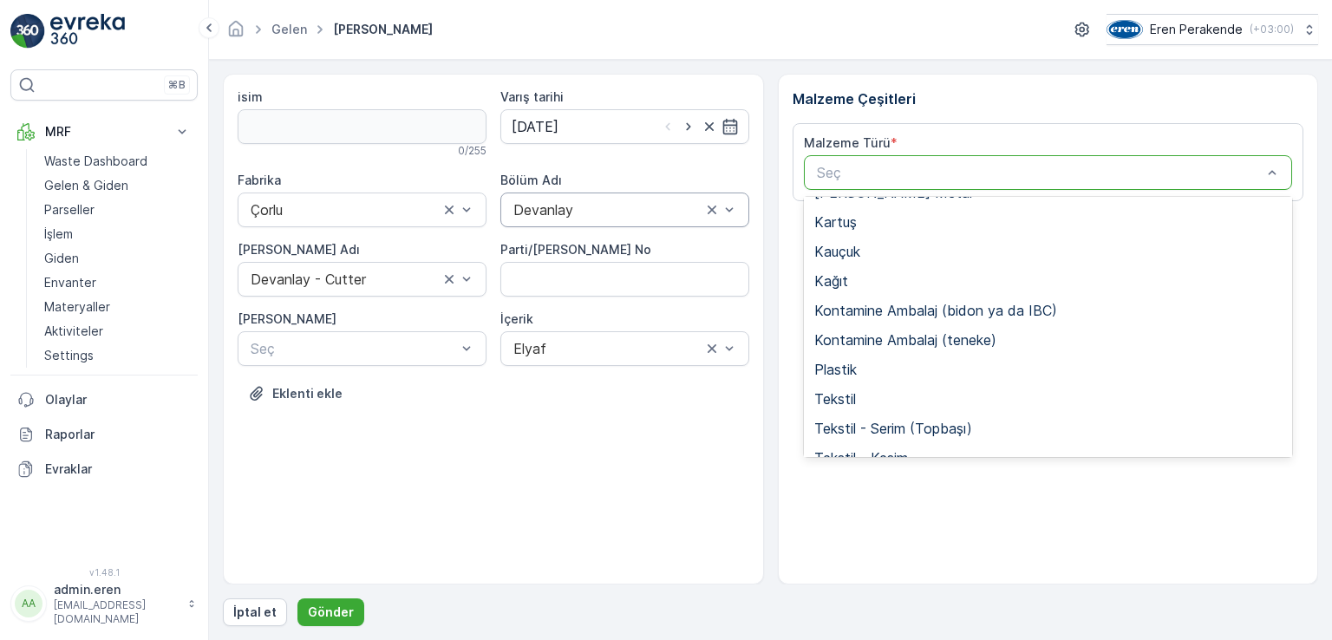
scroll to position [336, 0]
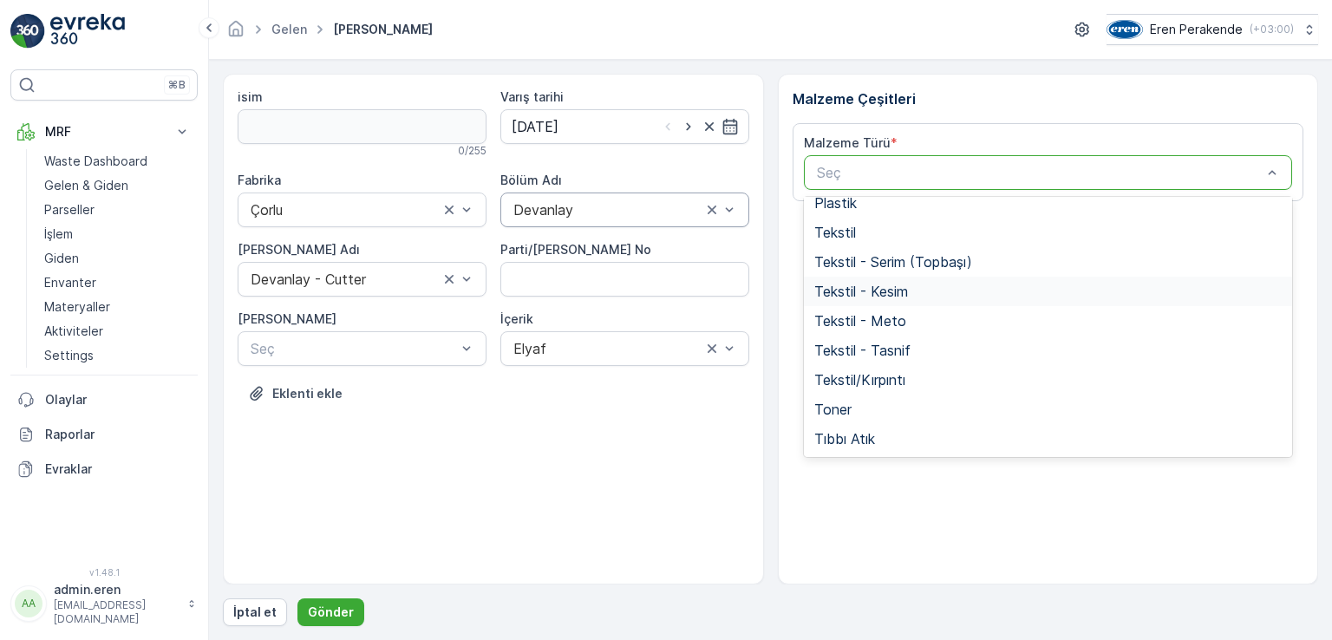
click at [901, 302] on div "Tekstil - Kesim" at bounding box center [1048, 291] width 489 height 29
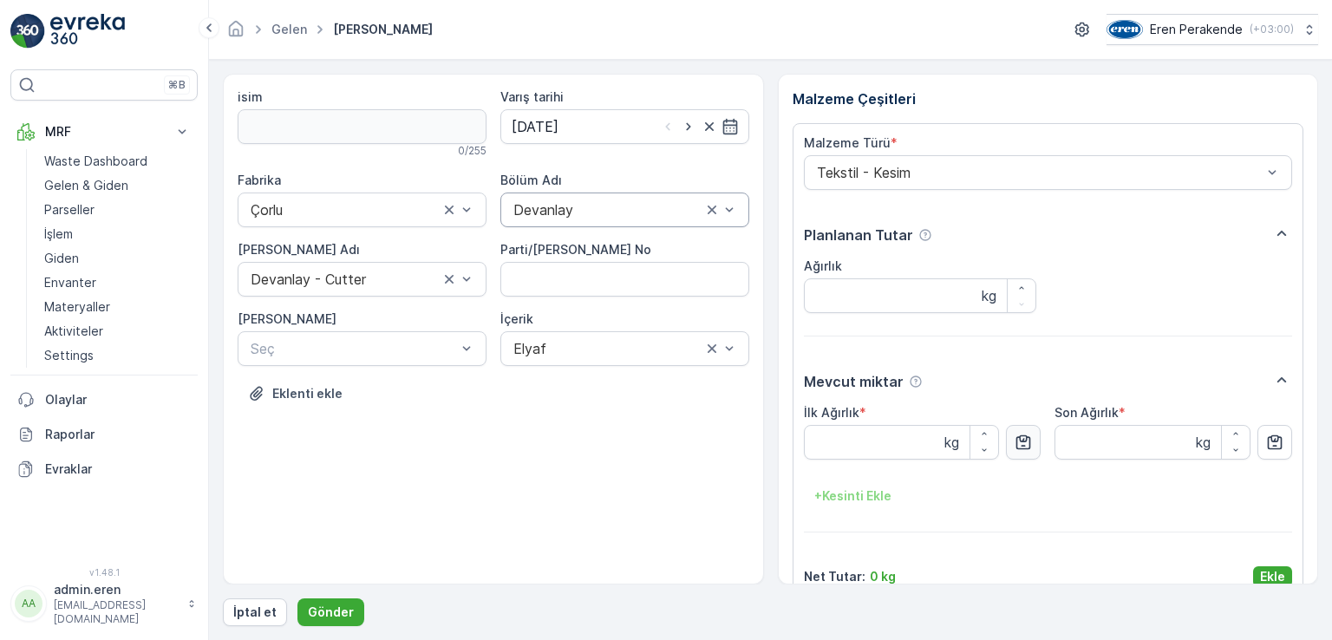
click at [1028, 448] on icon "button" at bounding box center [1023, 442] width 17 height 17
type Ağırlık "10.2"
click at [1278, 568] on p "Ekle" at bounding box center [1272, 576] width 25 height 17
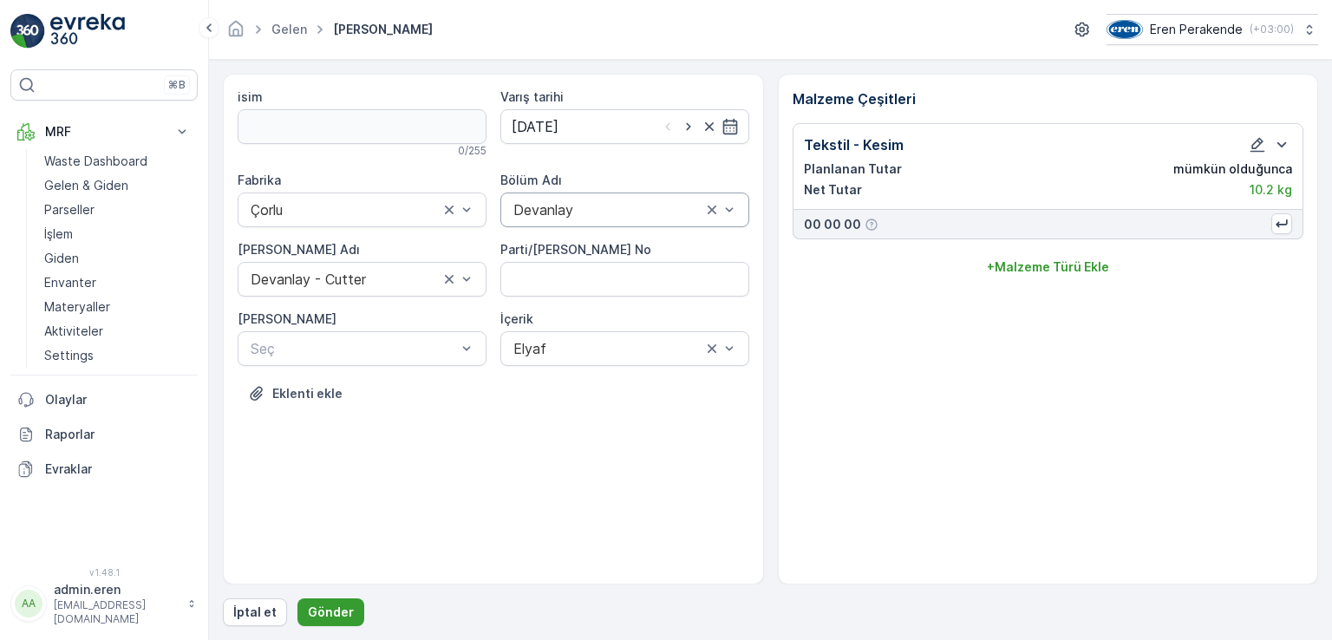
click at [323, 611] on p "Gönder" at bounding box center [331, 612] width 46 height 17
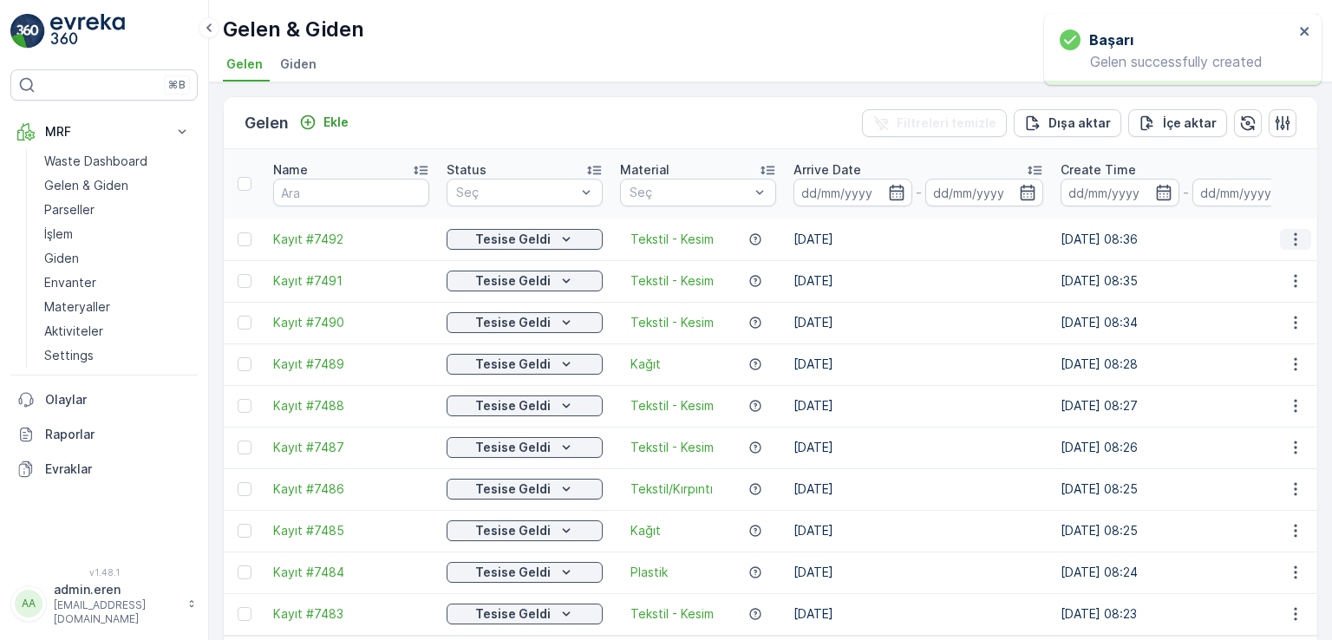
click at [1287, 231] on icon "button" at bounding box center [1295, 239] width 17 height 17
click at [1222, 319] on span "QR'ı yazdır" at bounding box center [1217, 319] width 62 height 17
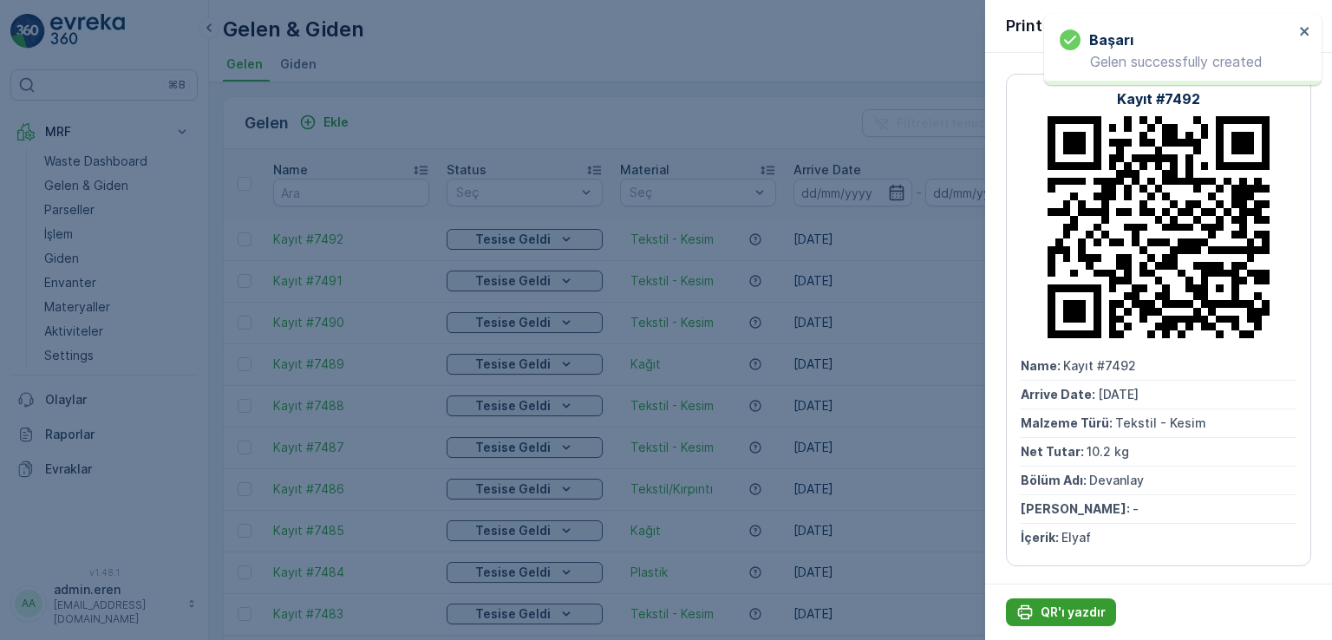
click at [1061, 610] on p "QR'ı yazdır" at bounding box center [1073, 612] width 65 height 17
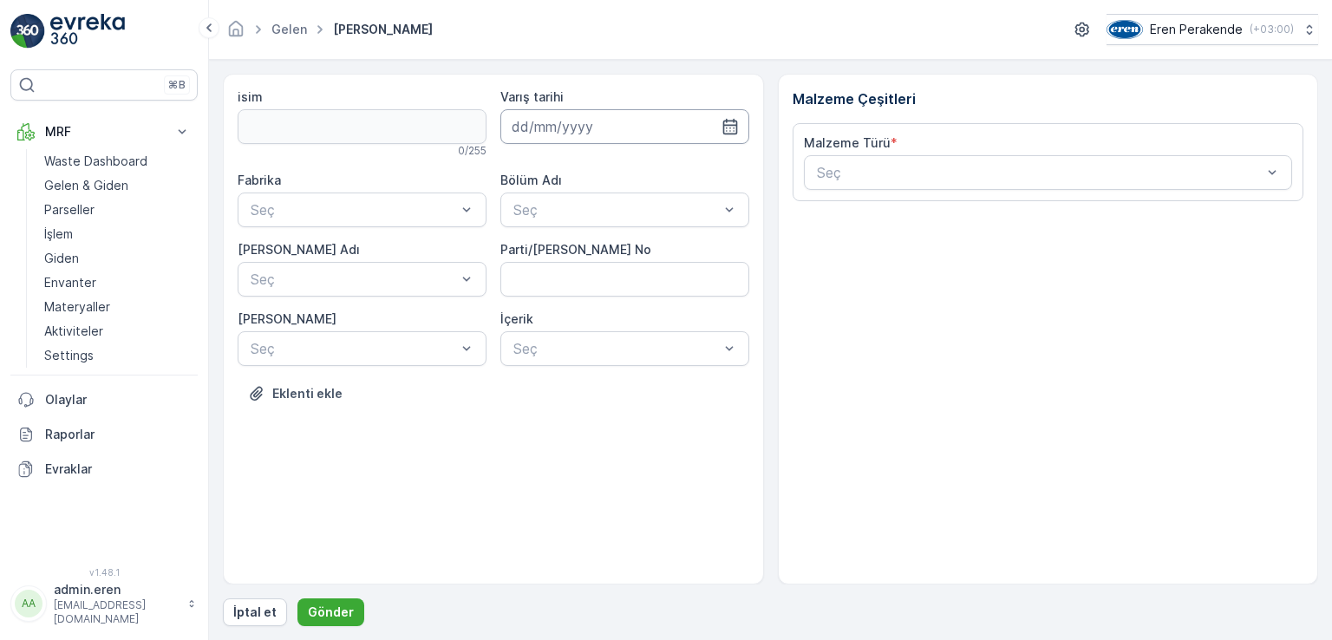
click at [604, 133] on input at bounding box center [624, 126] width 249 height 35
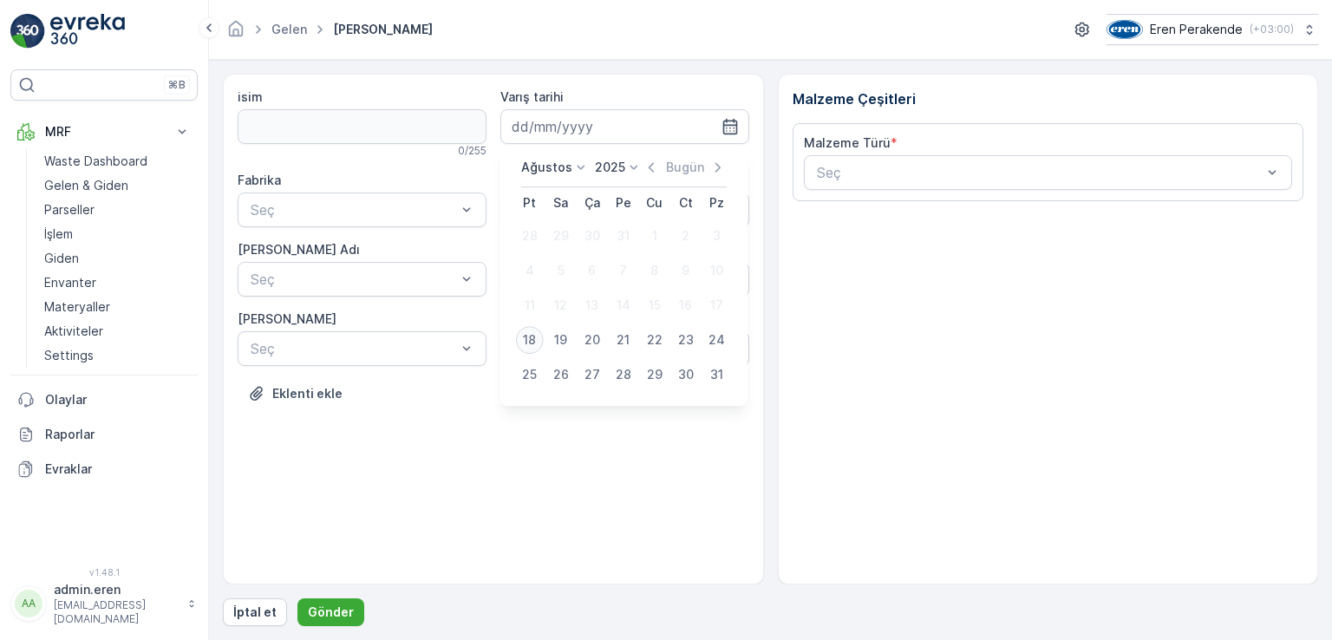
click at [526, 344] on div "18" at bounding box center [530, 340] width 28 height 28
type input "[DATE]"
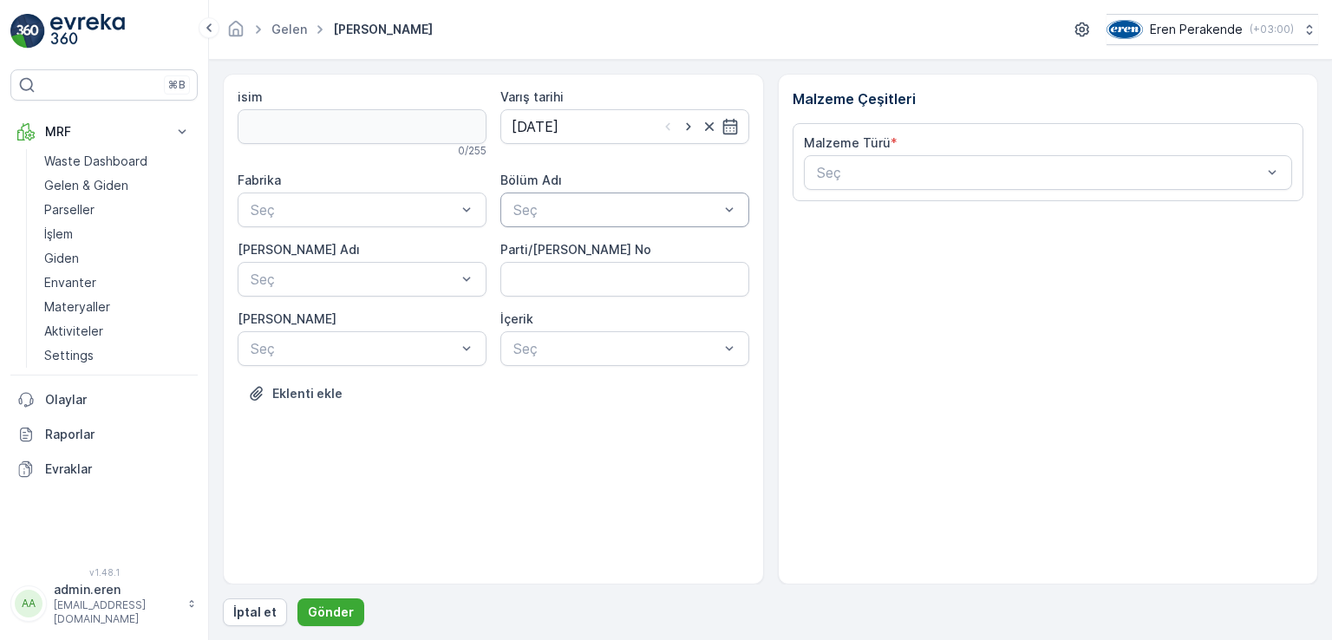
click at [556, 202] on div at bounding box center [616, 210] width 209 height 16
click at [571, 270] on div "Eren" at bounding box center [624, 280] width 249 height 29
click at [609, 209] on div at bounding box center [608, 210] width 192 height 16
click at [565, 251] on span "Devanlay" at bounding box center [541, 252] width 60 height 16
click at [377, 214] on div at bounding box center [353, 210] width 209 height 16
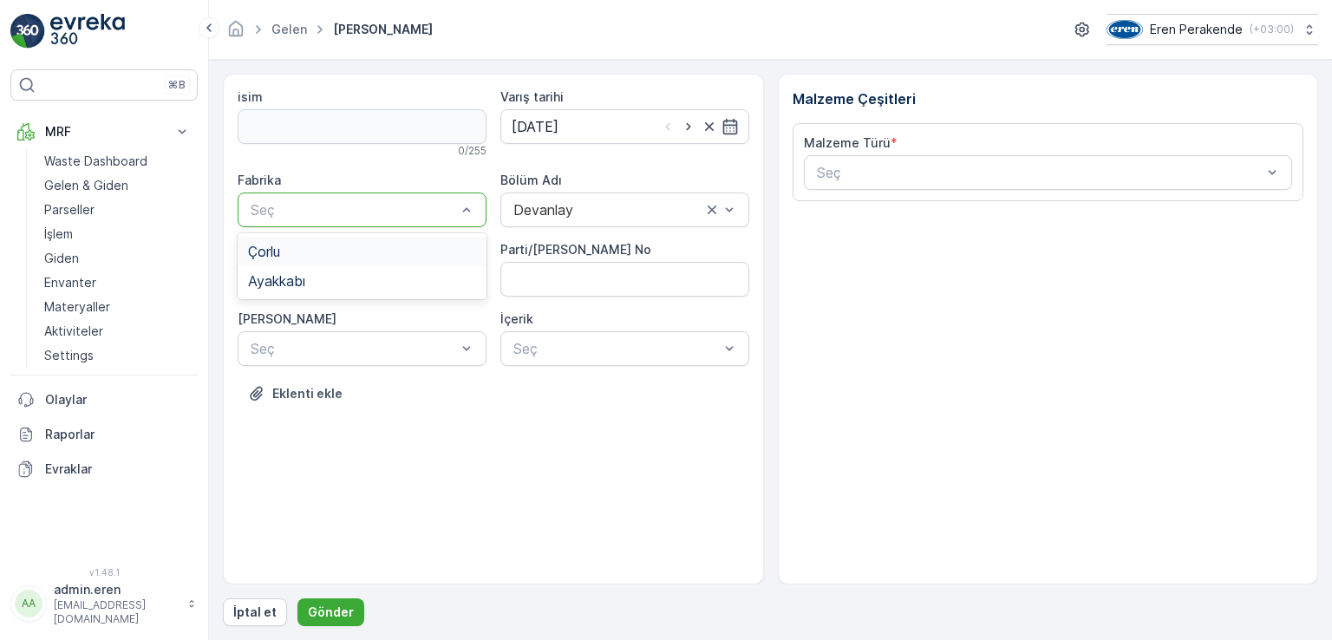
click at [378, 249] on div "Çorlu" at bounding box center [362, 252] width 228 height 16
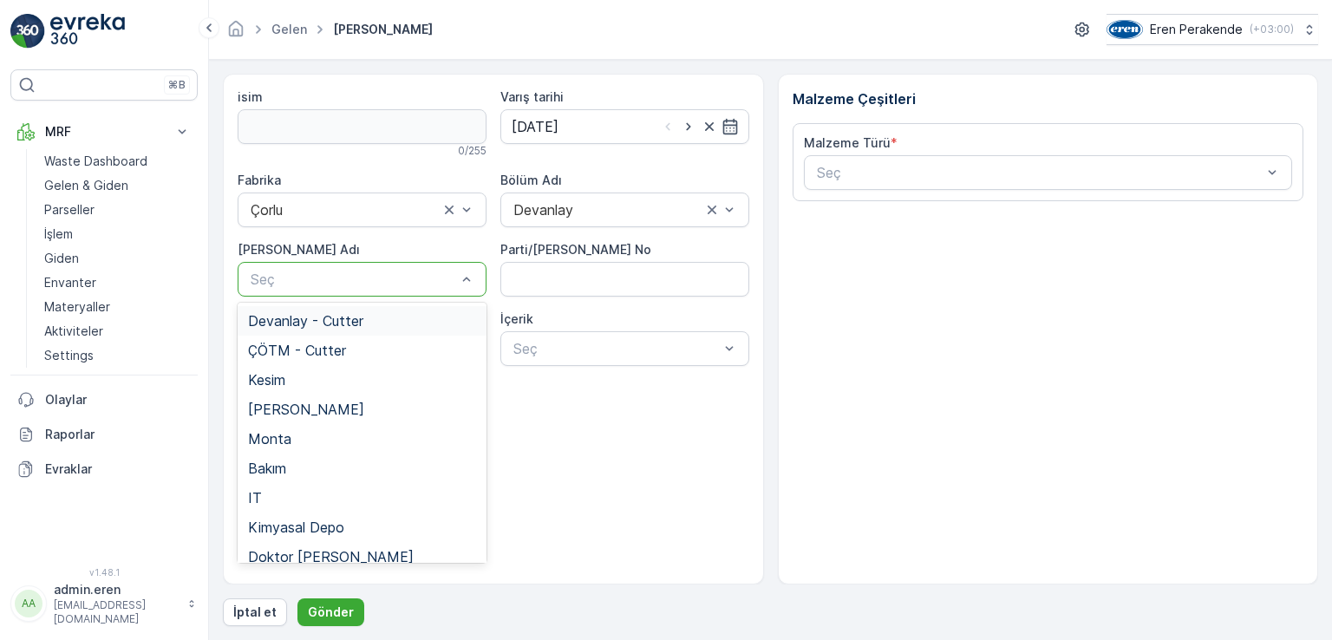
click at [379, 268] on div "Seç" at bounding box center [362, 279] width 249 height 35
click at [366, 316] on div "Devanlay - Cutter" at bounding box center [362, 321] width 228 height 16
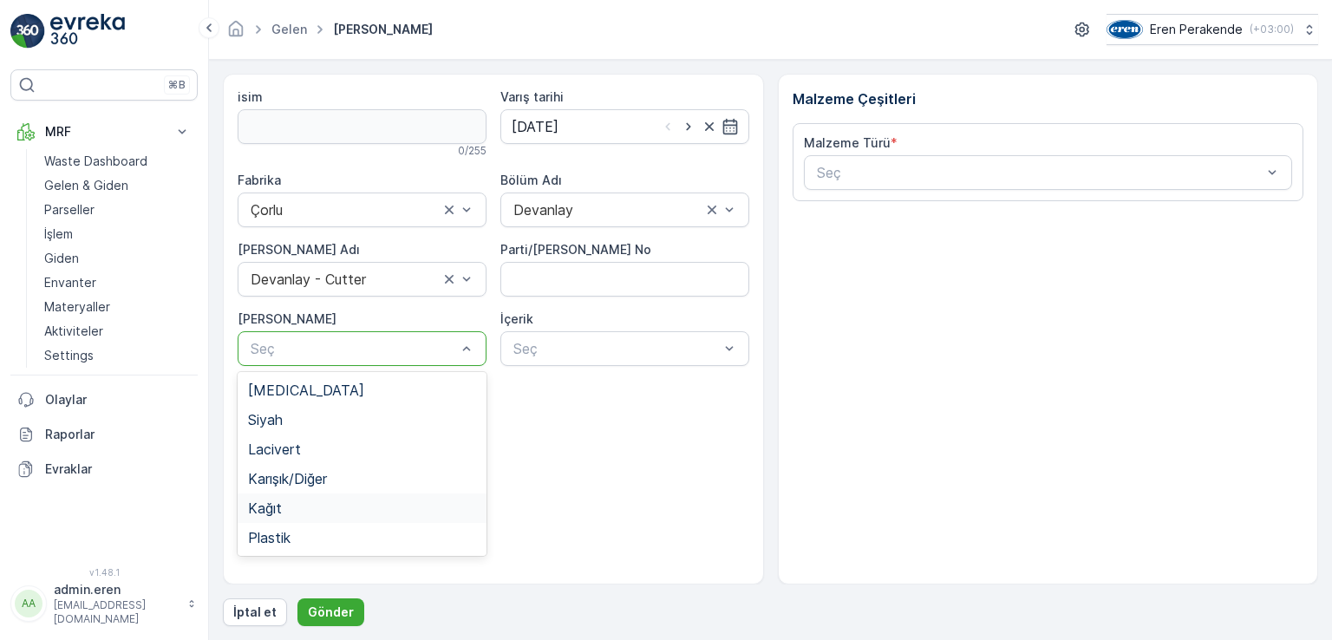
drag, startPoint x: 276, startPoint y: 506, endPoint x: 447, endPoint y: 445, distance: 182.1
click at [277, 505] on span "Kağıt" at bounding box center [265, 508] width 34 height 16
click at [631, 354] on div at bounding box center [616, 349] width 209 height 16
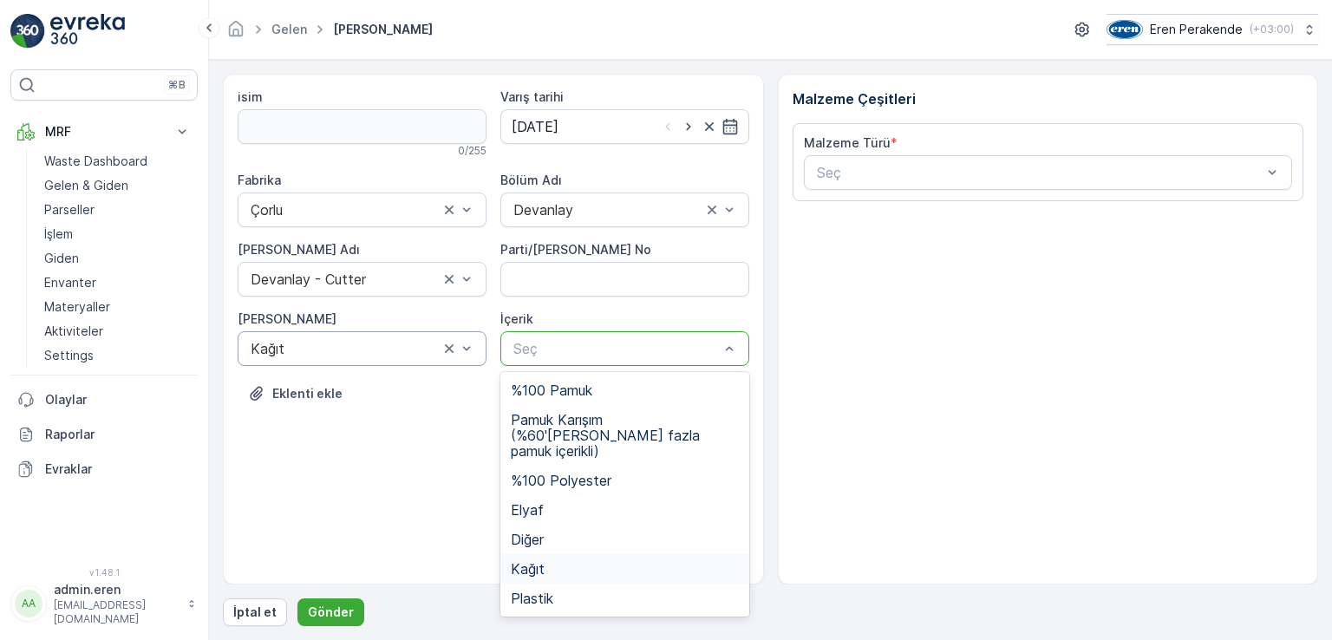
click at [550, 561] on div "Kağıt" at bounding box center [625, 569] width 228 height 16
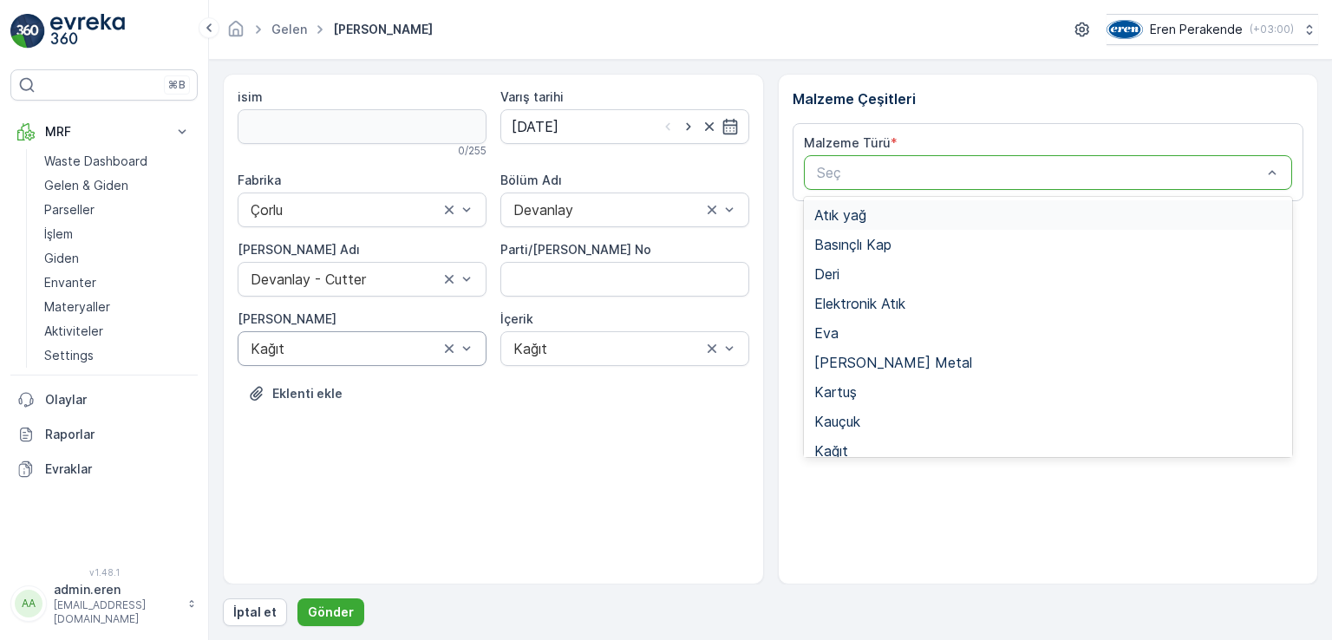
click at [932, 165] on div at bounding box center [1039, 173] width 449 height 16
drag, startPoint x: 918, startPoint y: 272, endPoint x: 923, endPoint y: 289, distance: 17.0
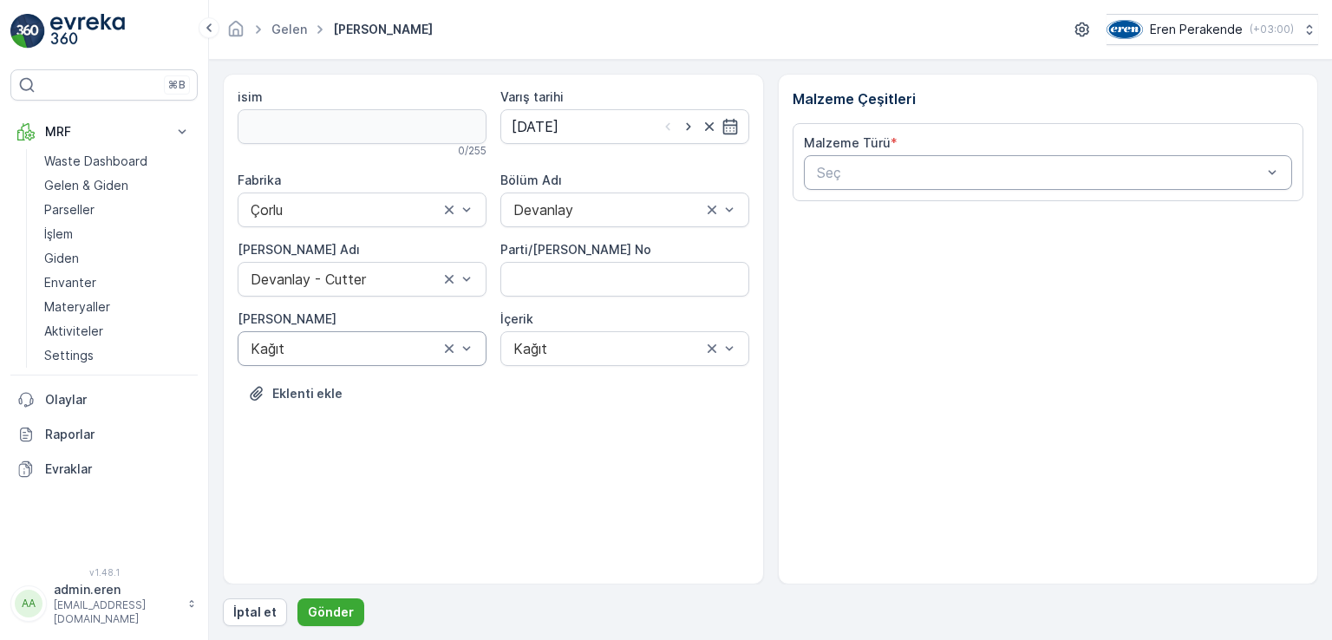
drag, startPoint x: 923, startPoint y: 289, endPoint x: 871, endPoint y: 167, distance: 131.7
click at [871, 167] on div at bounding box center [1039, 173] width 449 height 16
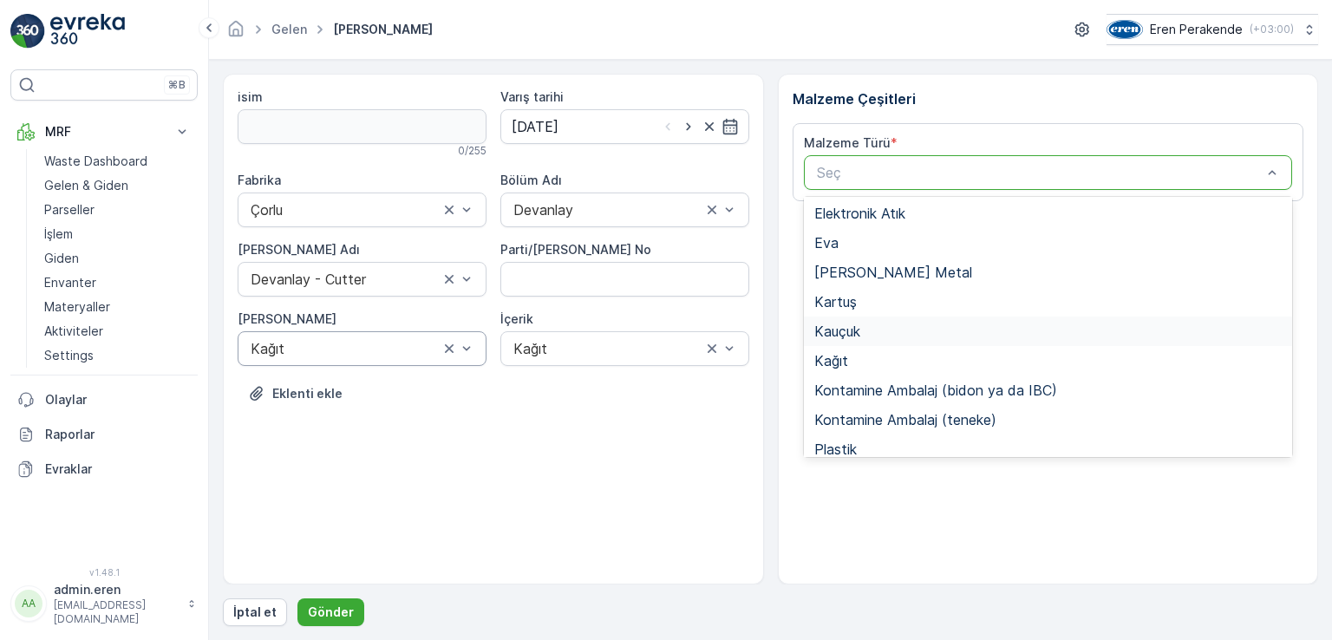
scroll to position [336, 0]
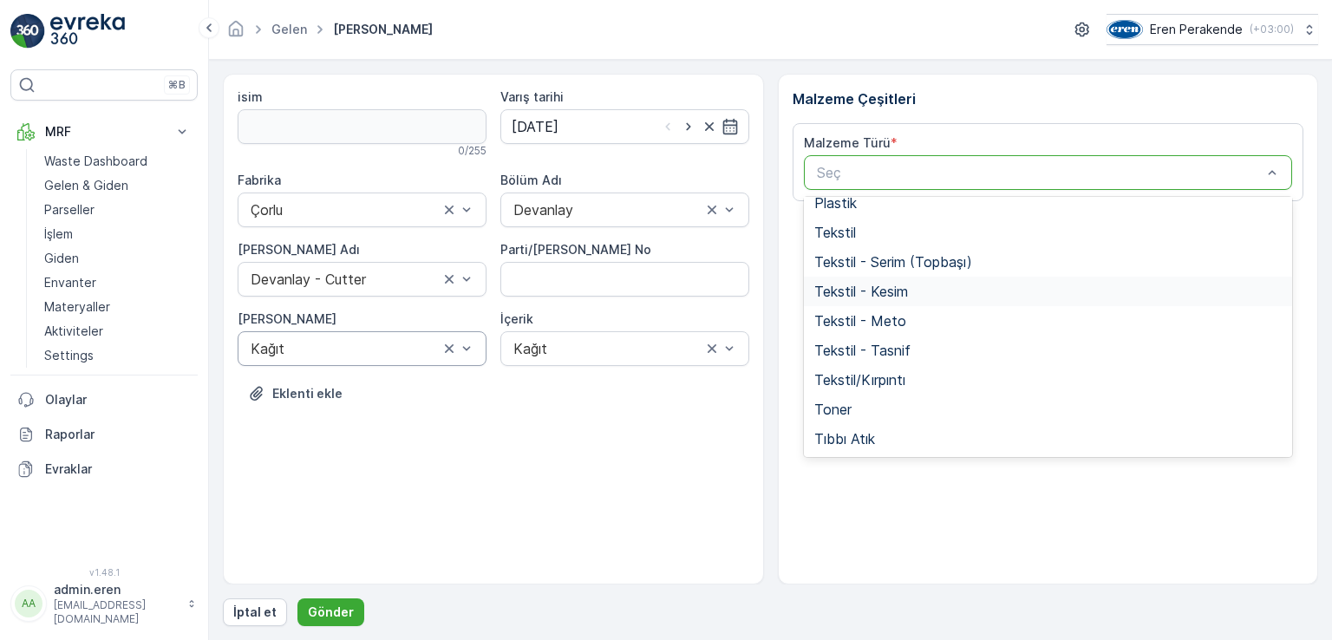
click at [871, 285] on span "Tekstil - Kesim" at bounding box center [861, 292] width 94 height 16
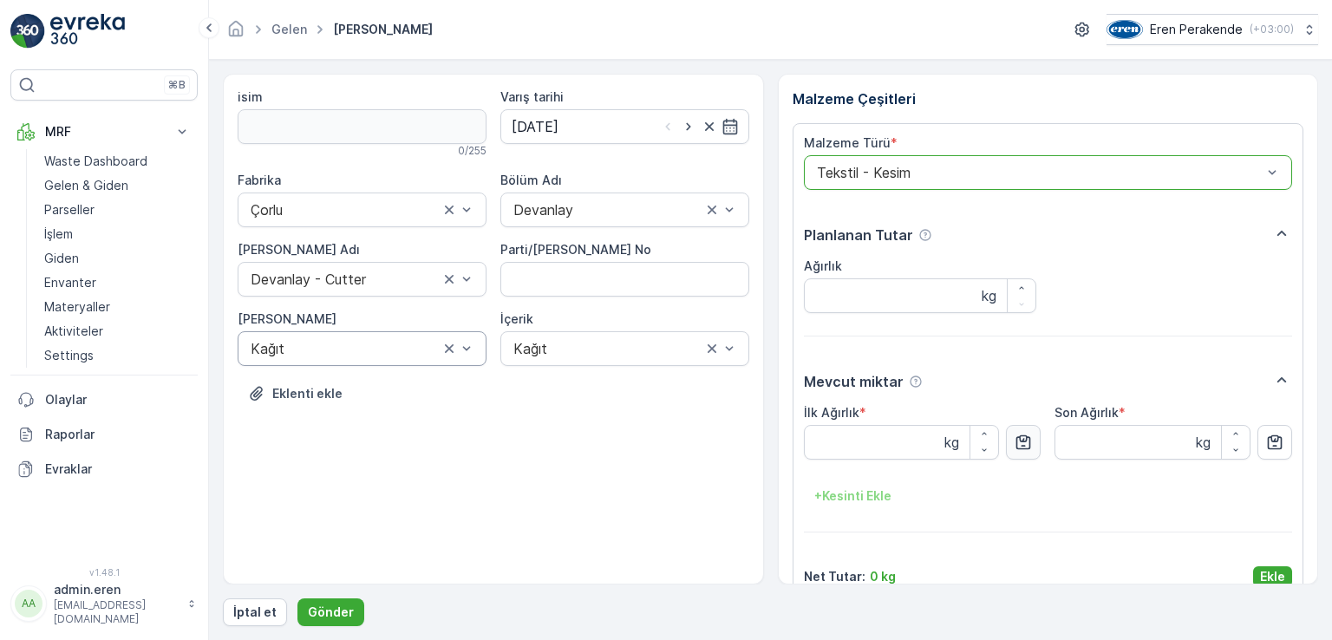
click at [1020, 451] on icon "button" at bounding box center [1023, 442] width 17 height 17
type Ağırlık "3.79"
click at [1269, 569] on p "Ekle" at bounding box center [1272, 576] width 25 height 17
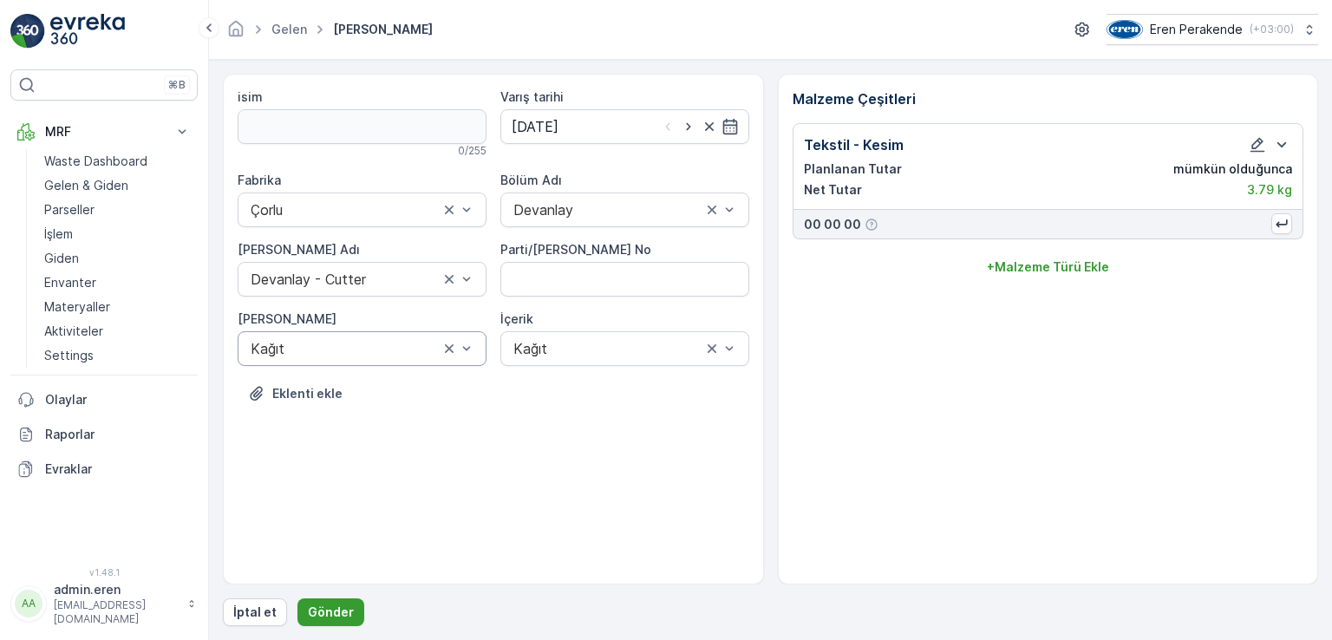
click at [330, 622] on button "Gönder" at bounding box center [330, 612] width 67 height 28
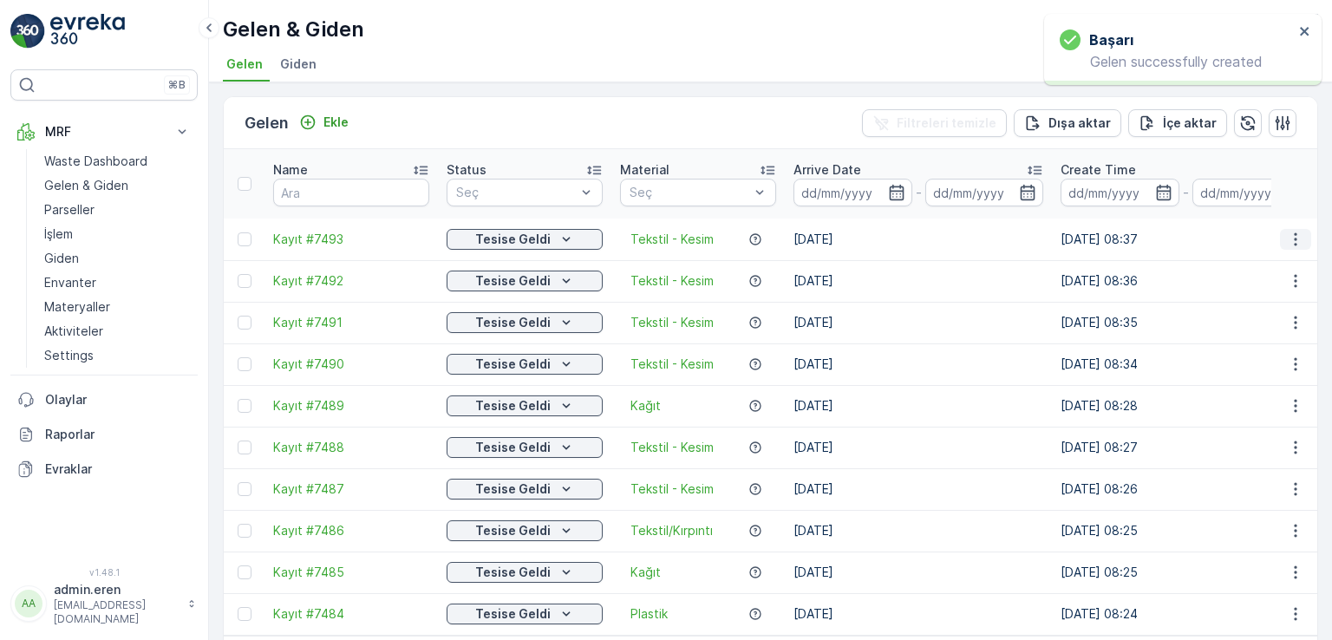
click at [1289, 231] on icon "button" at bounding box center [1295, 239] width 17 height 17
click at [1224, 317] on span "QR'ı yazdır" at bounding box center [1217, 319] width 62 height 17
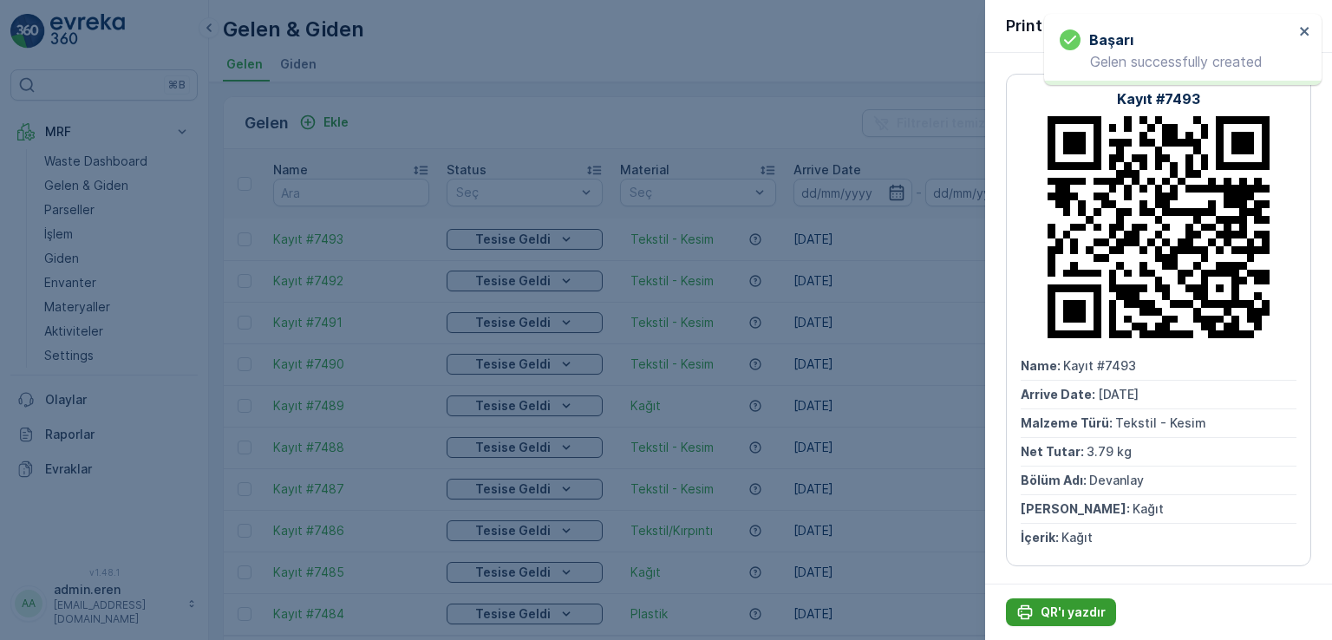
click at [1063, 604] on p "QR'ı yazdır" at bounding box center [1073, 612] width 65 height 17
